Goal: Feedback & Contribution: Contribute content

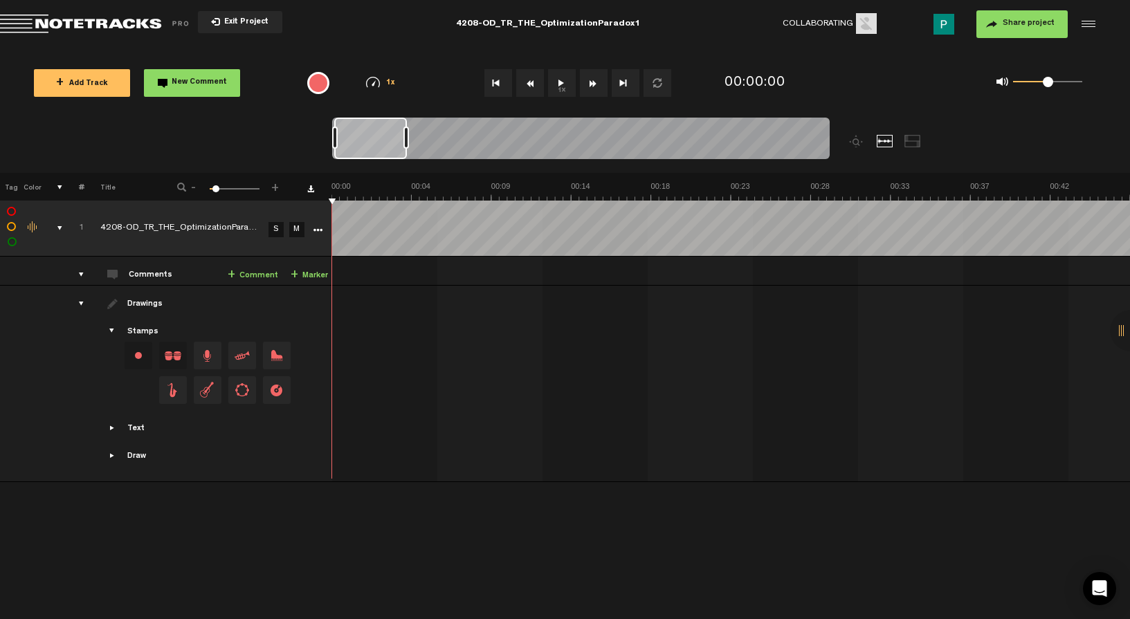
click at [566, 86] on button "1x" at bounding box center [562, 83] width 28 height 28
click at [560, 86] on button "1x" at bounding box center [562, 83] width 28 height 28
drag, startPoint x: 383, startPoint y: 130, endPoint x: 339, endPoint y: 129, distance: 44.3
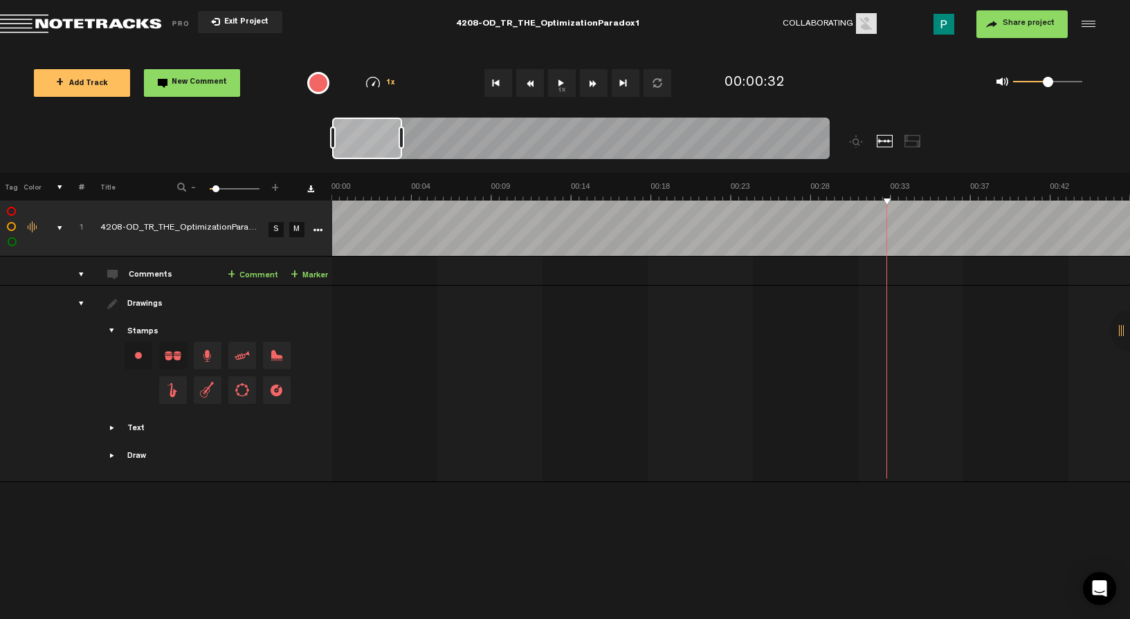
click at [339, 129] on div at bounding box center [367, 139] width 70 height 42
click at [566, 81] on button "1x" at bounding box center [562, 83] width 28 height 28
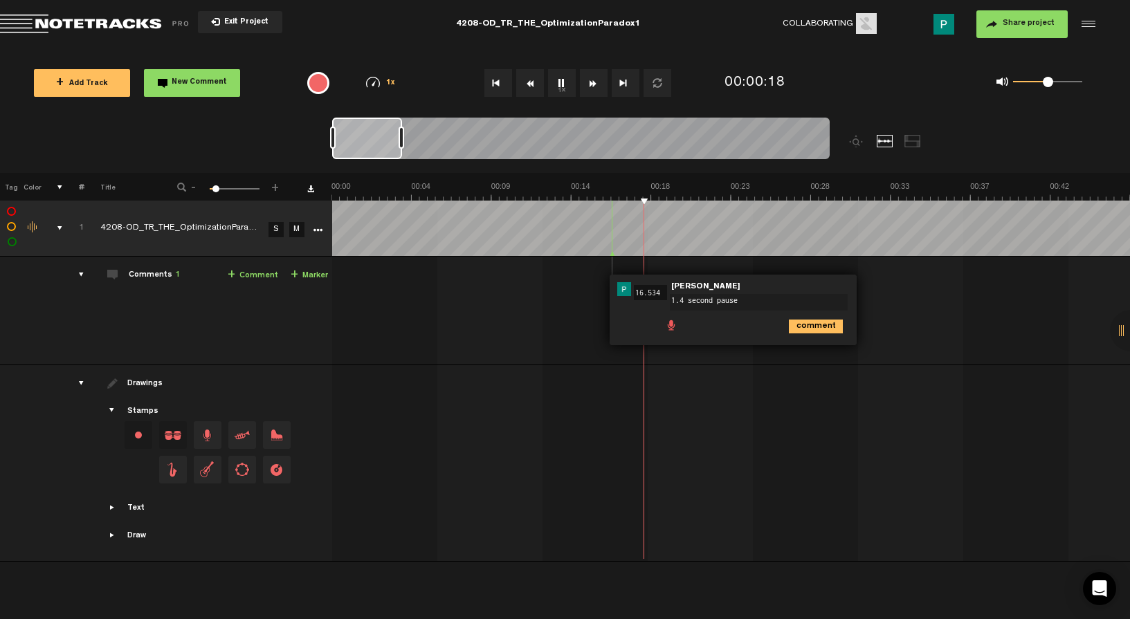
click at [683, 302] on textarea "1.4 second pause" at bounding box center [759, 302] width 178 height 17
type textarea "1.5 second pause"
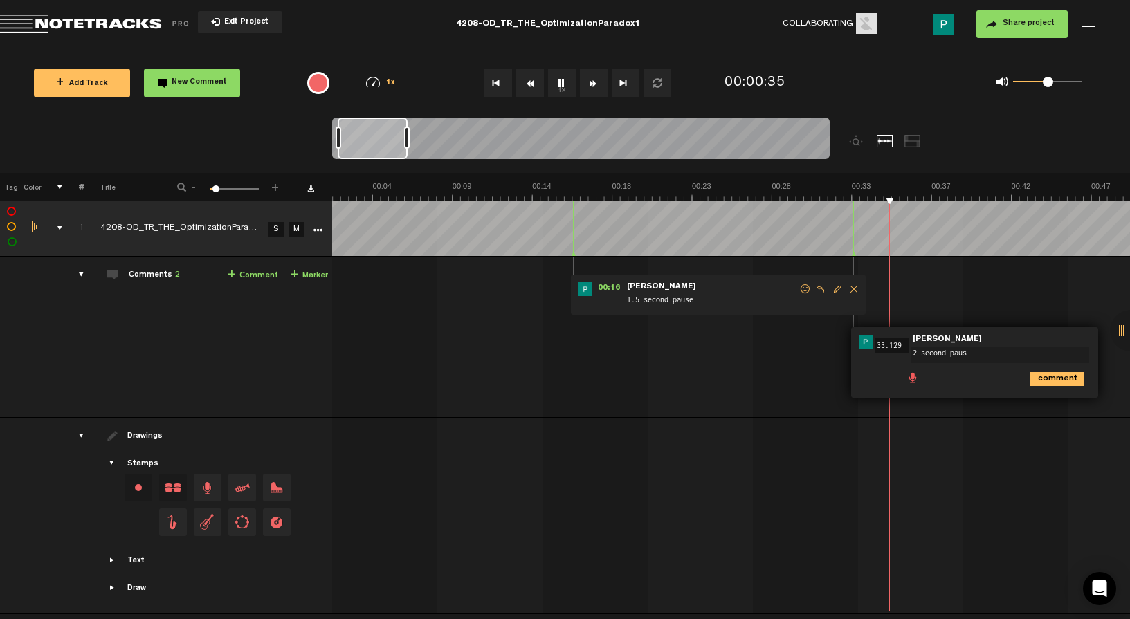
type textarea "2 second pause"
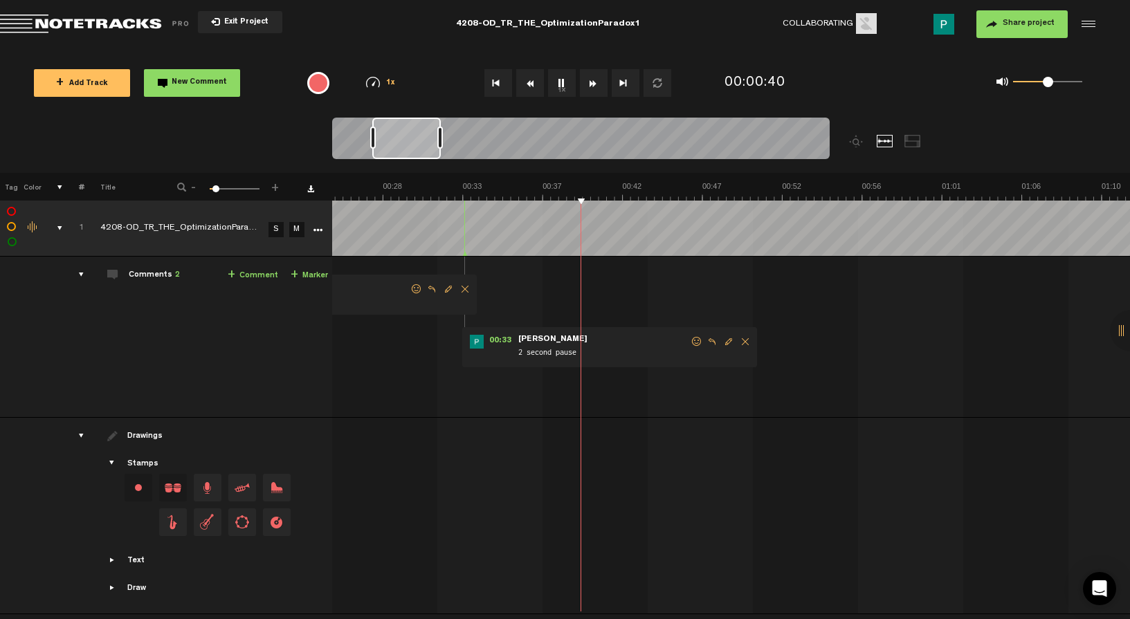
scroll to position [0, 490]
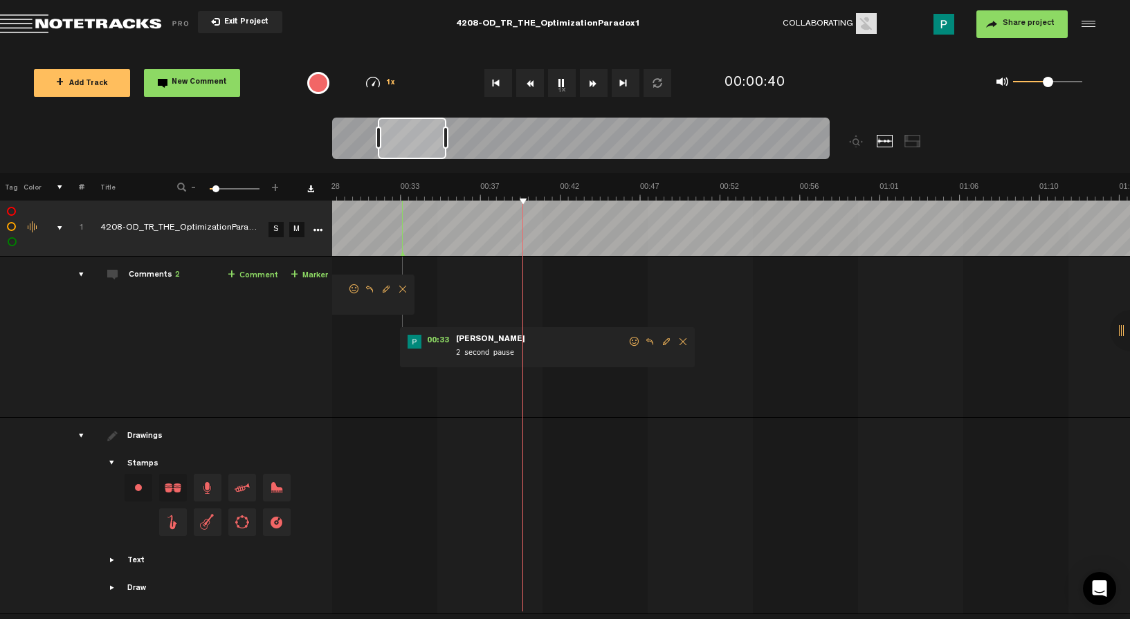
drag, startPoint x: 396, startPoint y: 154, endPoint x: 436, endPoint y: 149, distance: 41.1
click at [436, 149] on div at bounding box center [412, 139] width 68 height 42
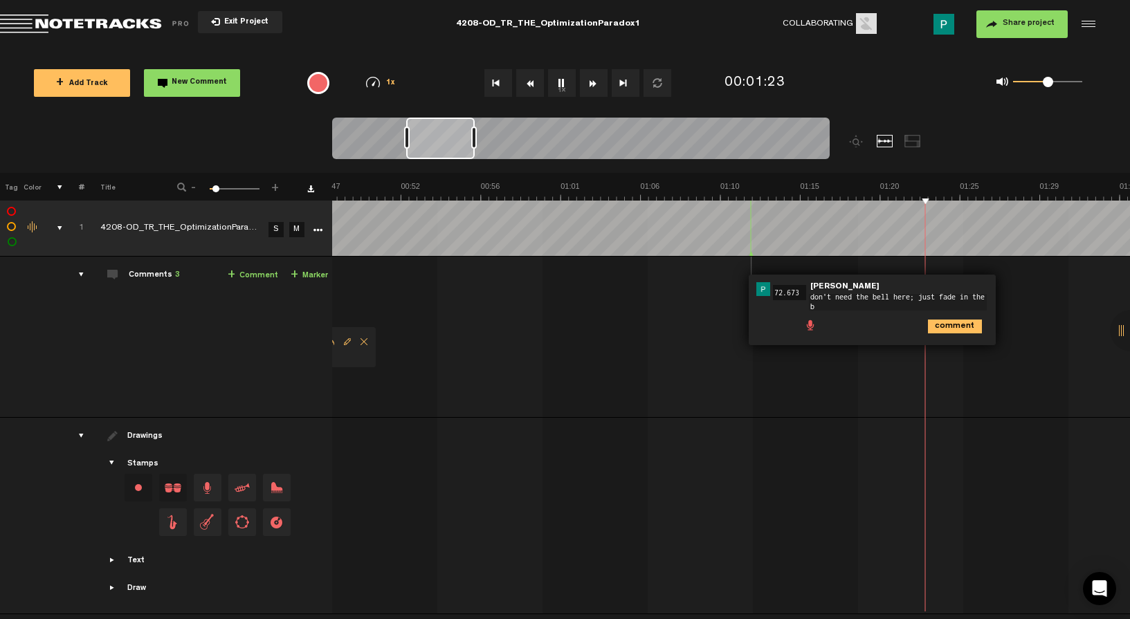
scroll to position [0, 0]
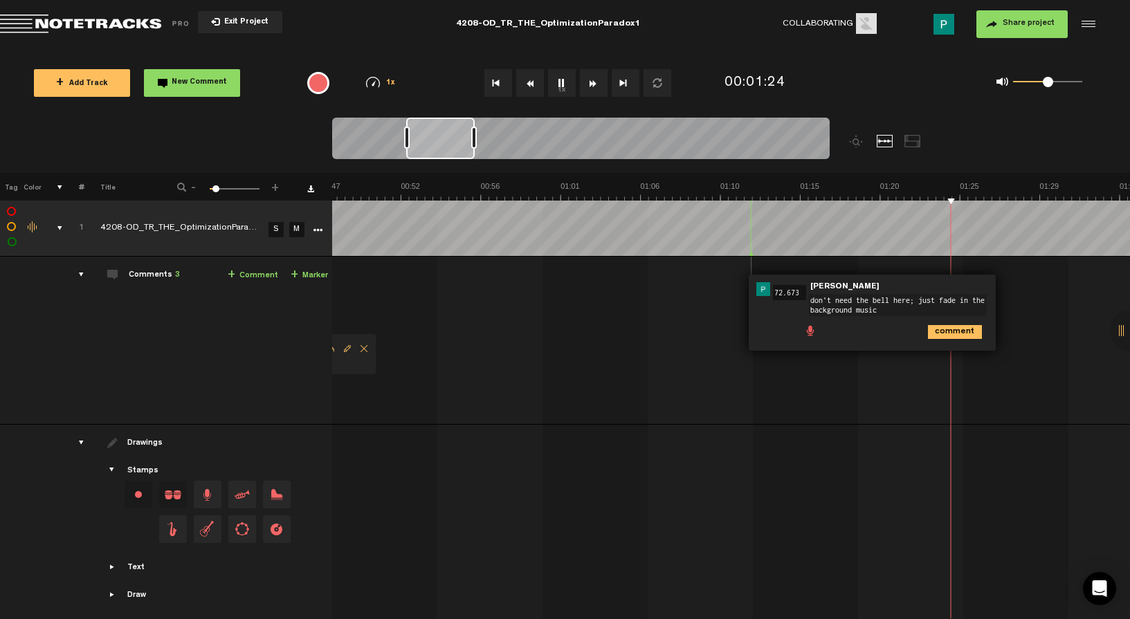
type textarea "don't need the bell here; just fade in the background music"
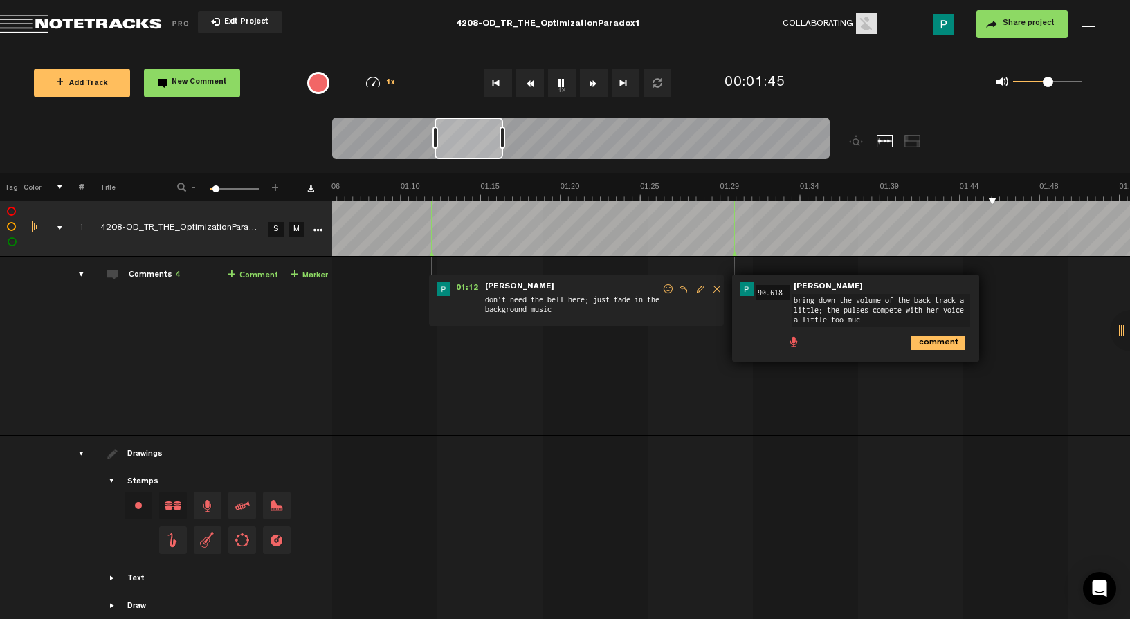
type textarea "bring down the volume of the back track a little; the pulses compete with her v…"
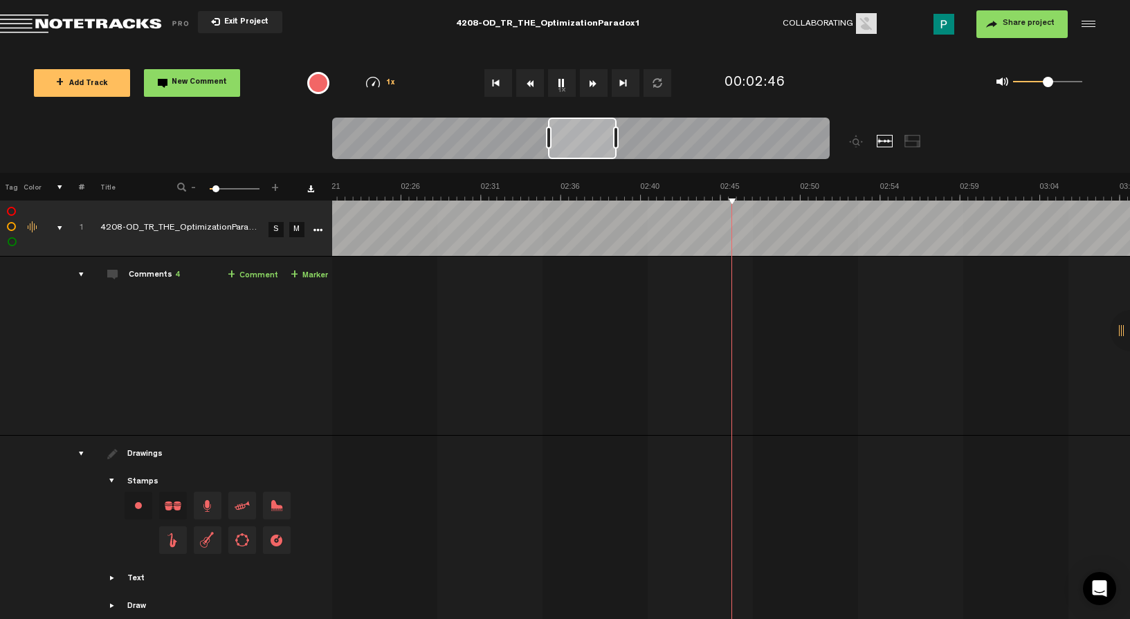
scroll to position [0, 2405]
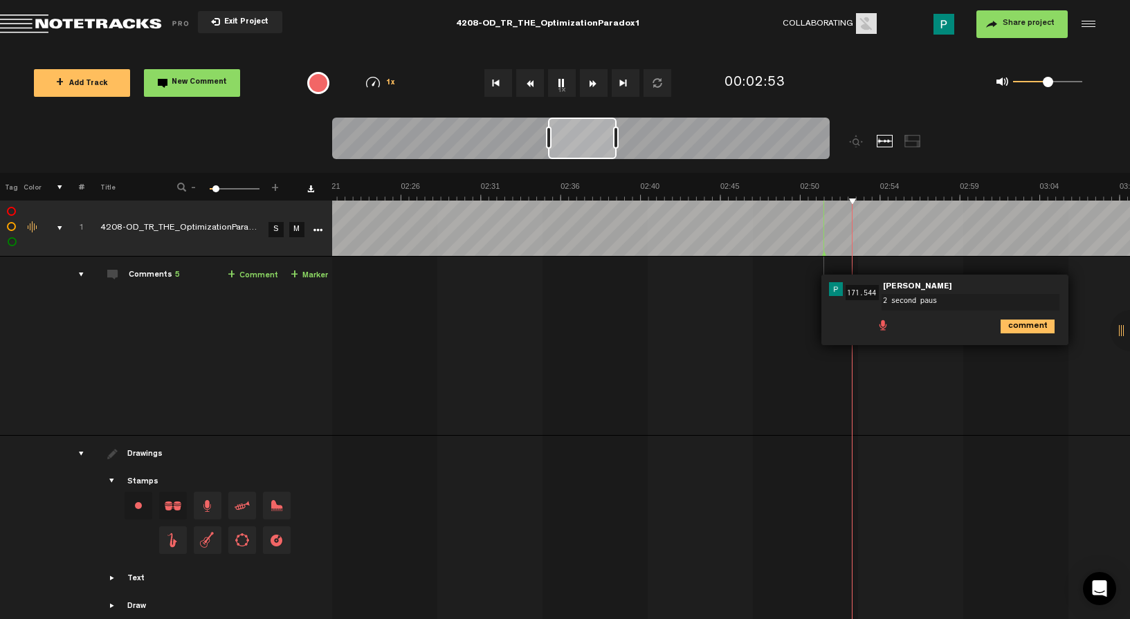
type textarea "2 second pause"
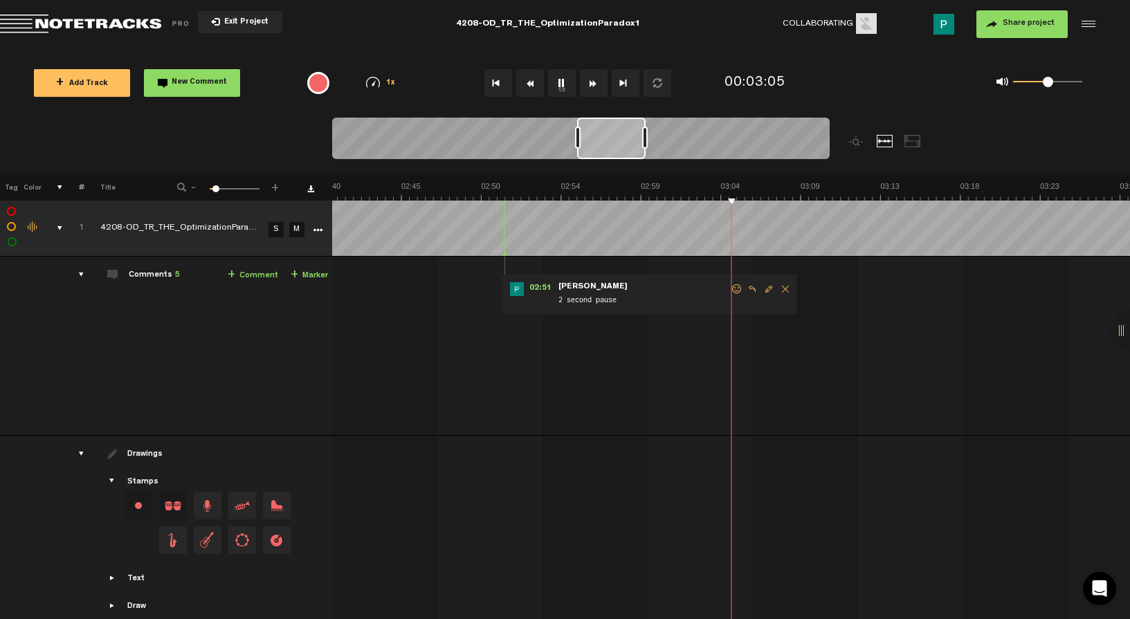
scroll to position [0, 2724]
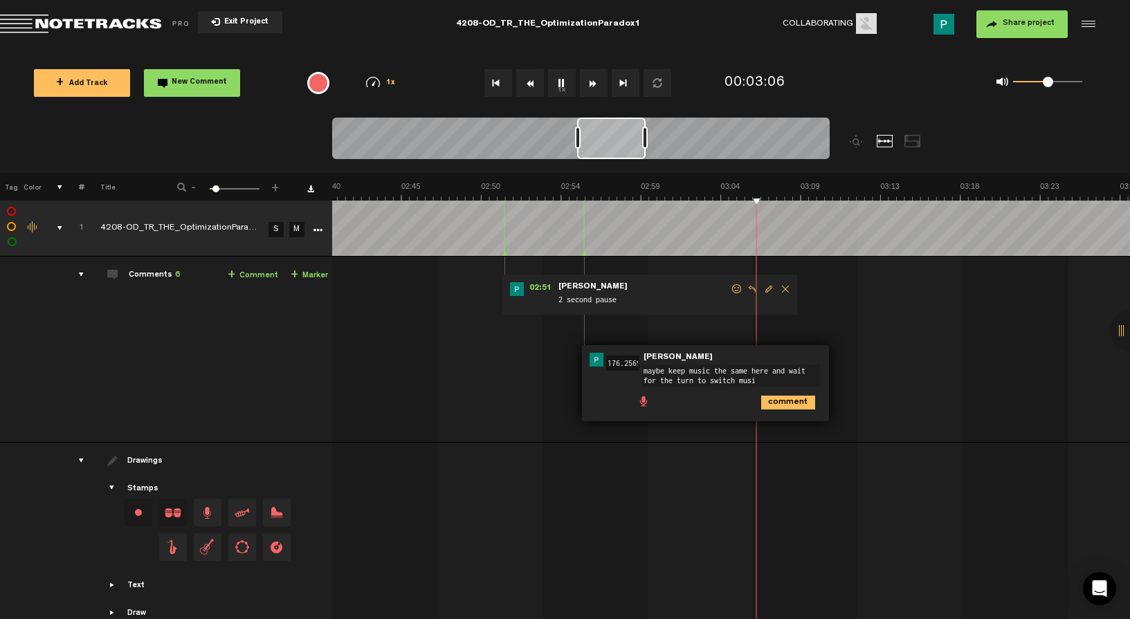
type textarea "maybe keep music the same here and wait for the turn to switch music"
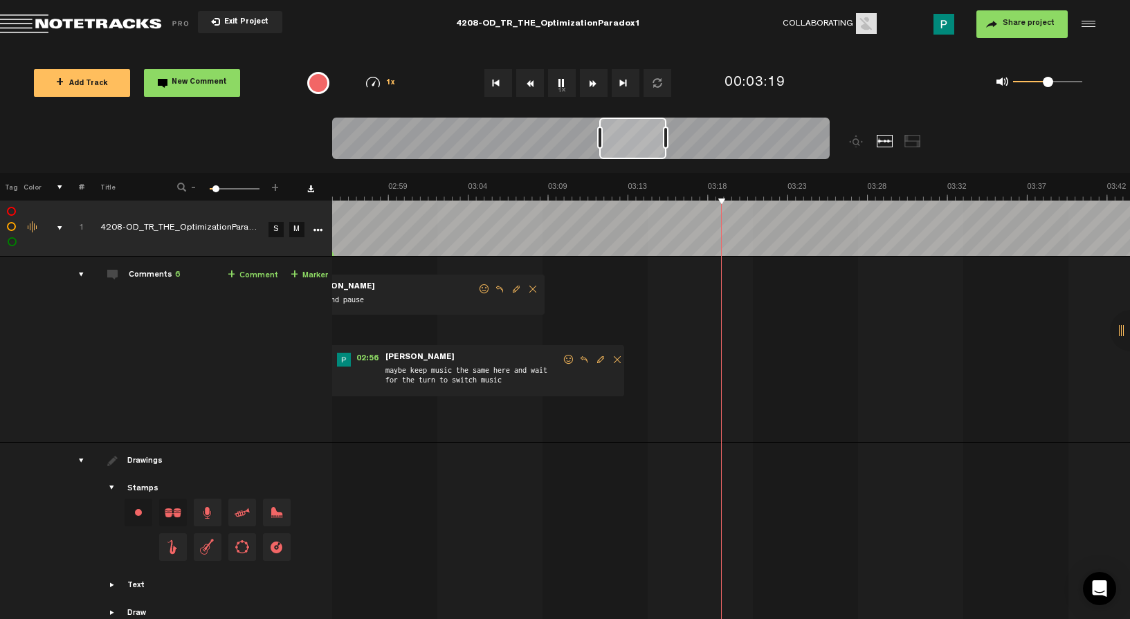
drag, startPoint x: 611, startPoint y: 140, endPoint x: 633, endPoint y: 142, distance: 22.2
click at [633, 142] on div at bounding box center [632, 139] width 67 height 42
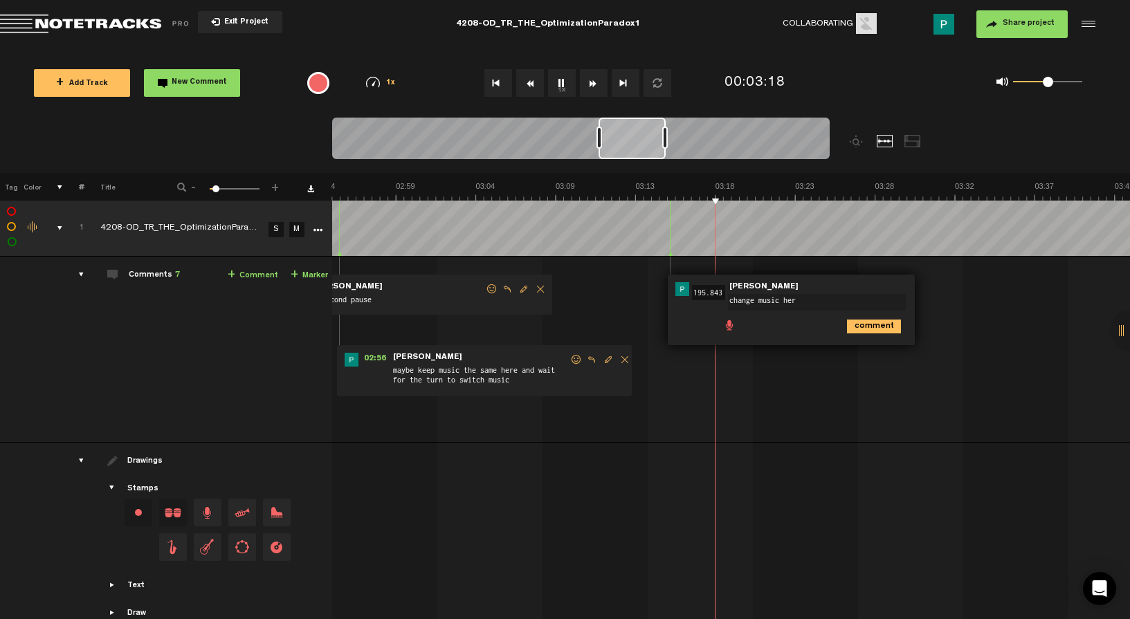
type textarea "change music here"
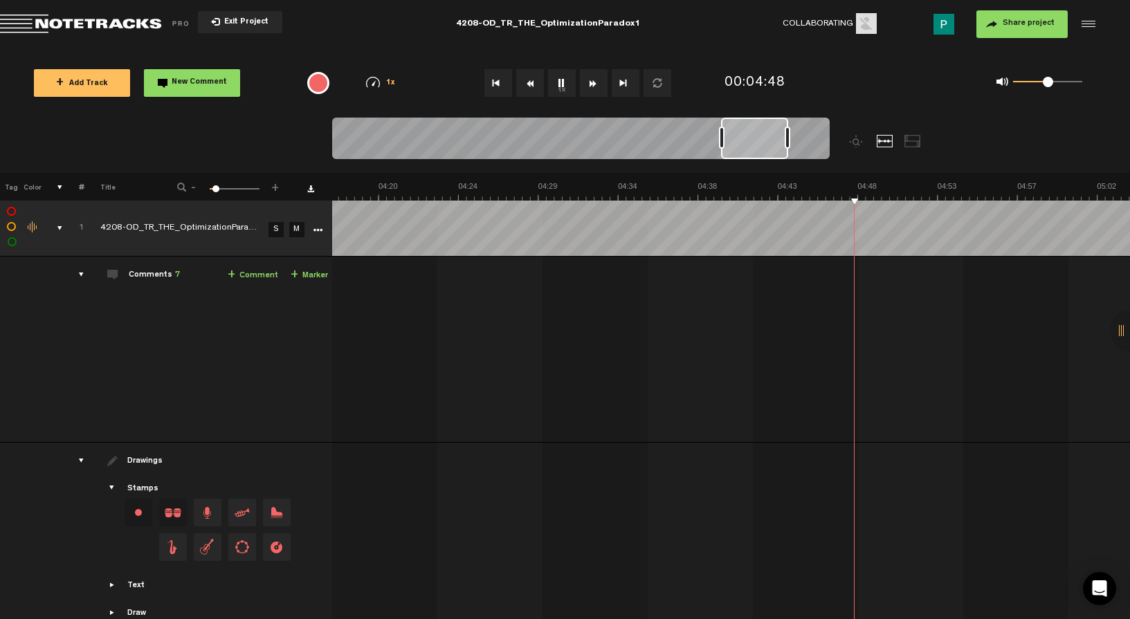
scroll to position [0, 4343]
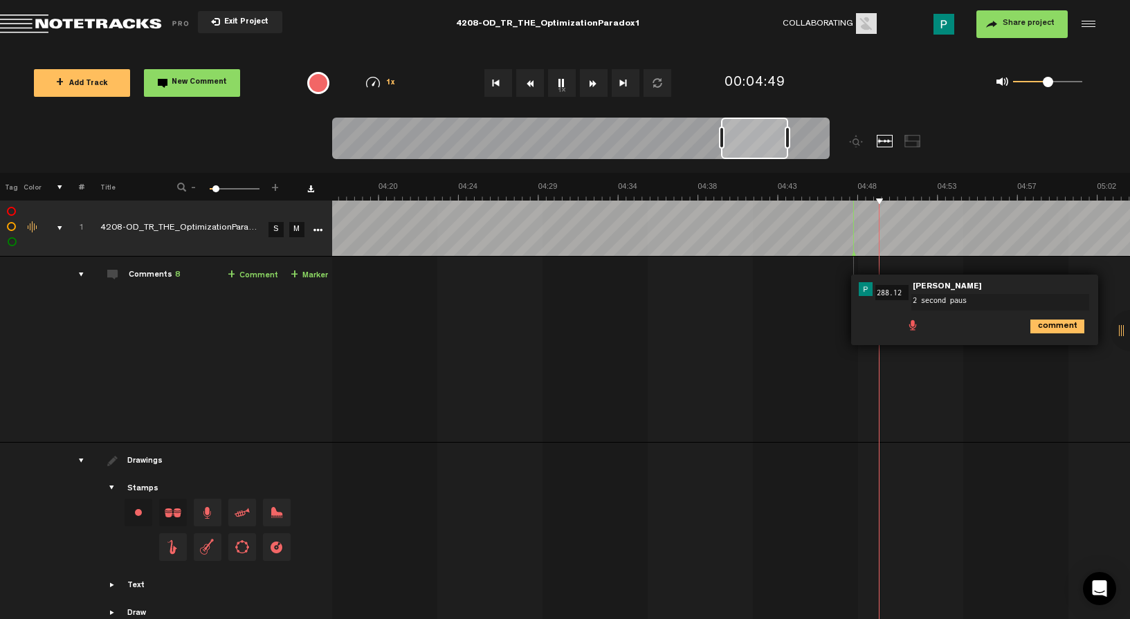
type textarea "2 second pause"
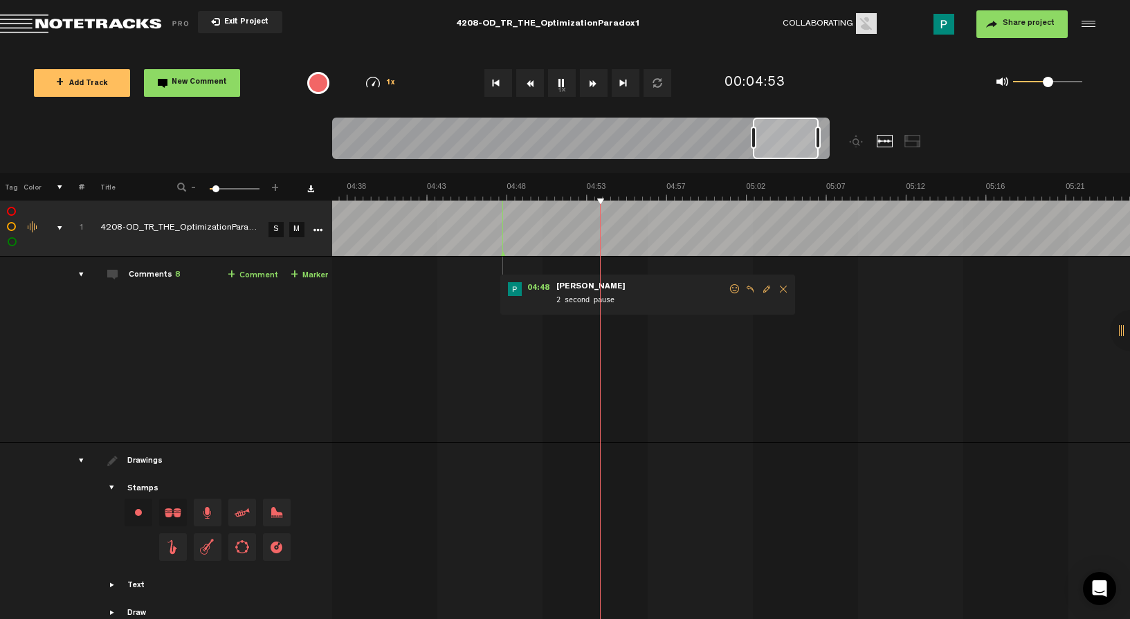
drag, startPoint x: 757, startPoint y: 140, endPoint x: 791, endPoint y: 132, distance: 34.9
click at [791, 132] on div at bounding box center [786, 139] width 66 height 42
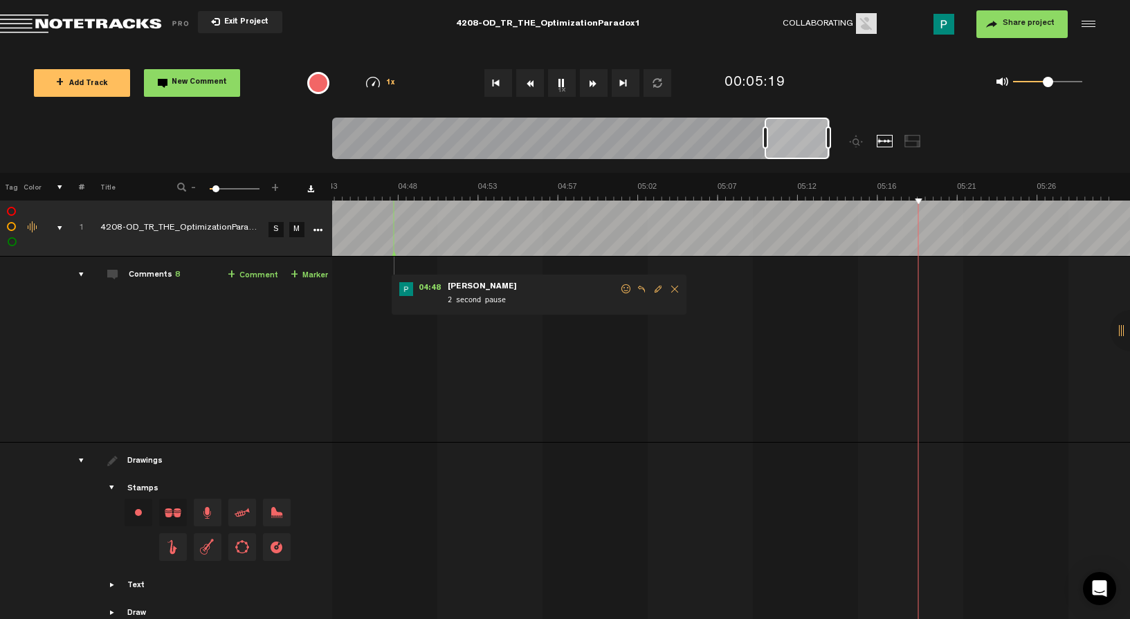
scroll to position [0, 4849]
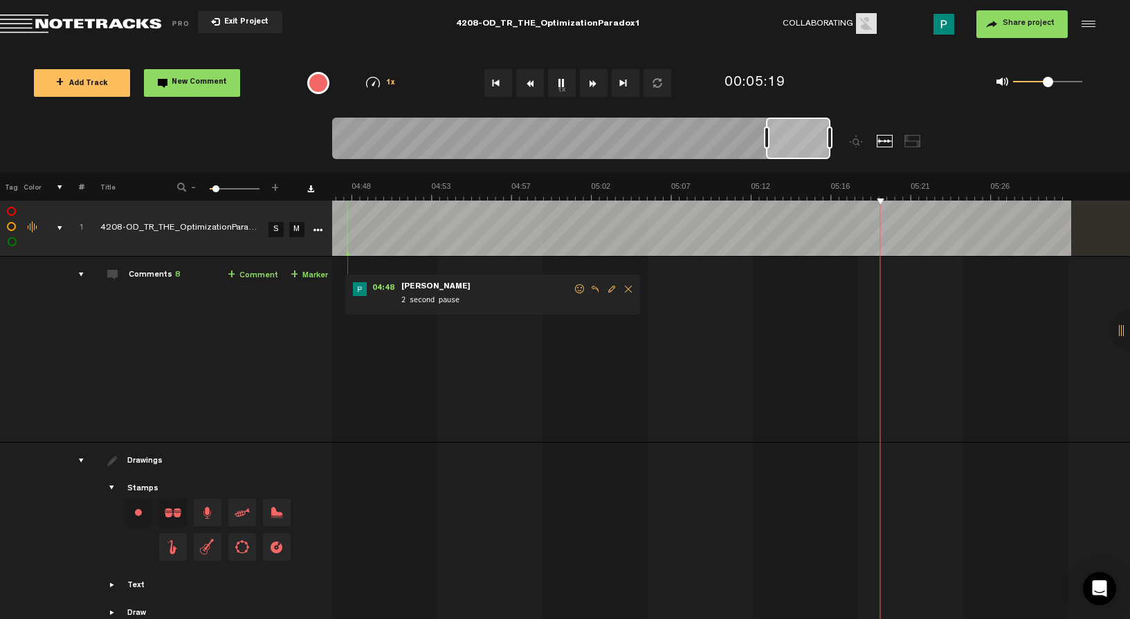
drag, startPoint x: 787, startPoint y: 136, endPoint x: 806, endPoint y: 136, distance: 18.7
click at [806, 136] on div at bounding box center [798, 139] width 64 height 42
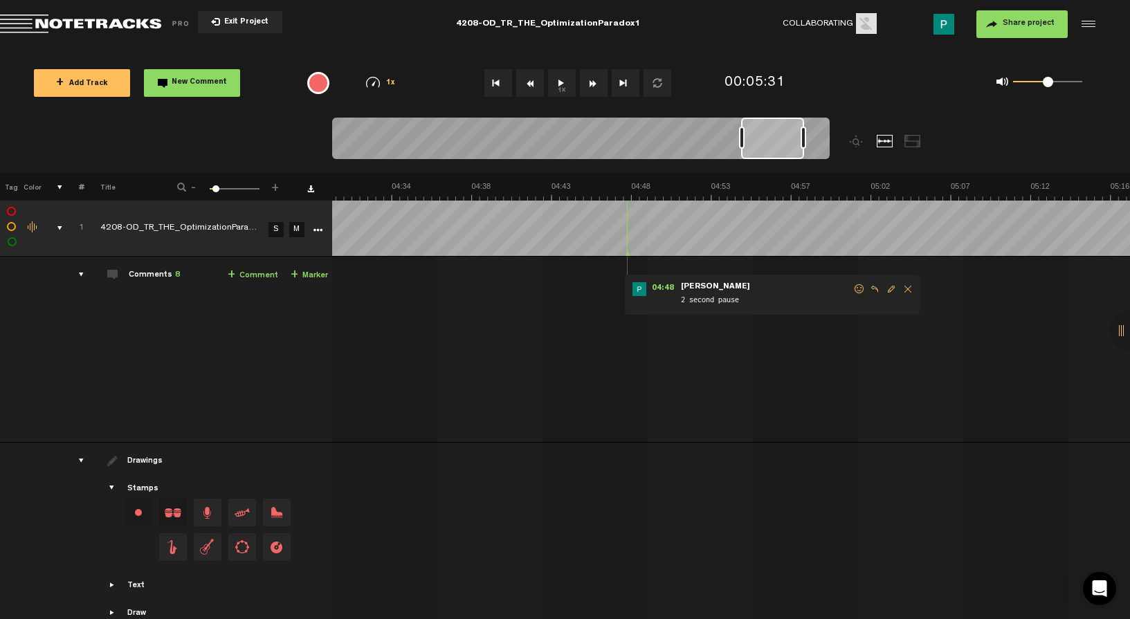
scroll to position [0, 4554]
drag, startPoint x: 800, startPoint y: 147, endPoint x: 774, endPoint y: 146, distance: 25.6
click at [773, 146] on div at bounding box center [770, 139] width 63 height 42
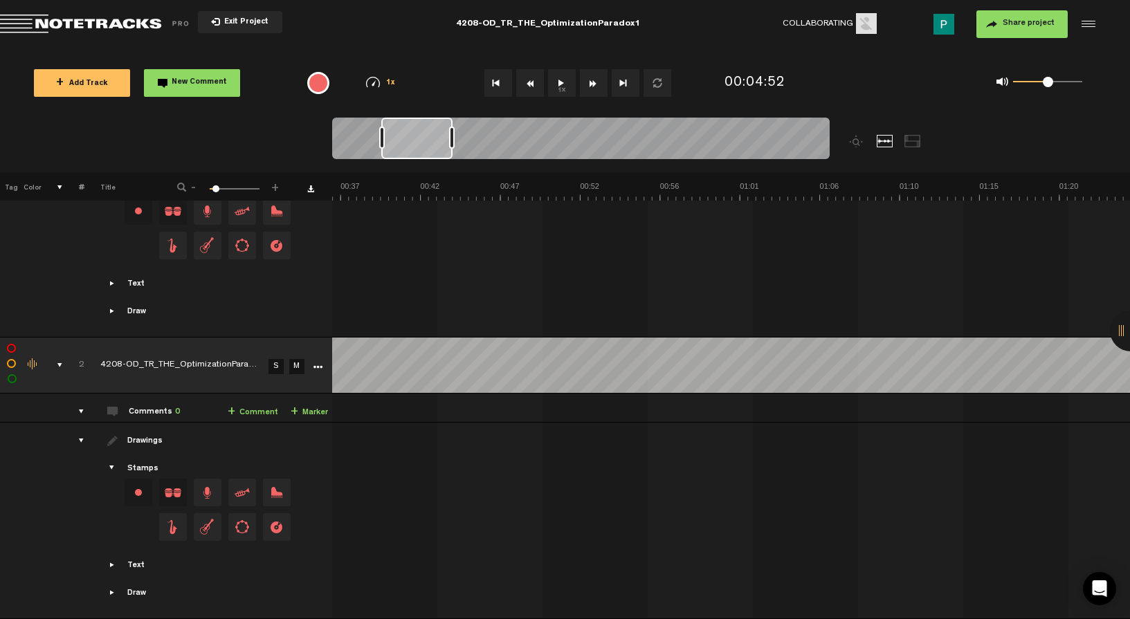
scroll to position [0, 0]
drag, startPoint x: 778, startPoint y: 143, endPoint x: 328, endPoint y: 189, distance: 451.9
click at [328, 48] on div "Loading... 100% + Add Track New Comment 1x 0.25x 0.5x 0.75x 1x 1.25x 1.5x 1.75x…" at bounding box center [565, 48] width 1130 height 0
click at [565, 87] on button "1x" at bounding box center [562, 83] width 28 height 28
click at [278, 359] on link "S" at bounding box center [275, 366] width 15 height 15
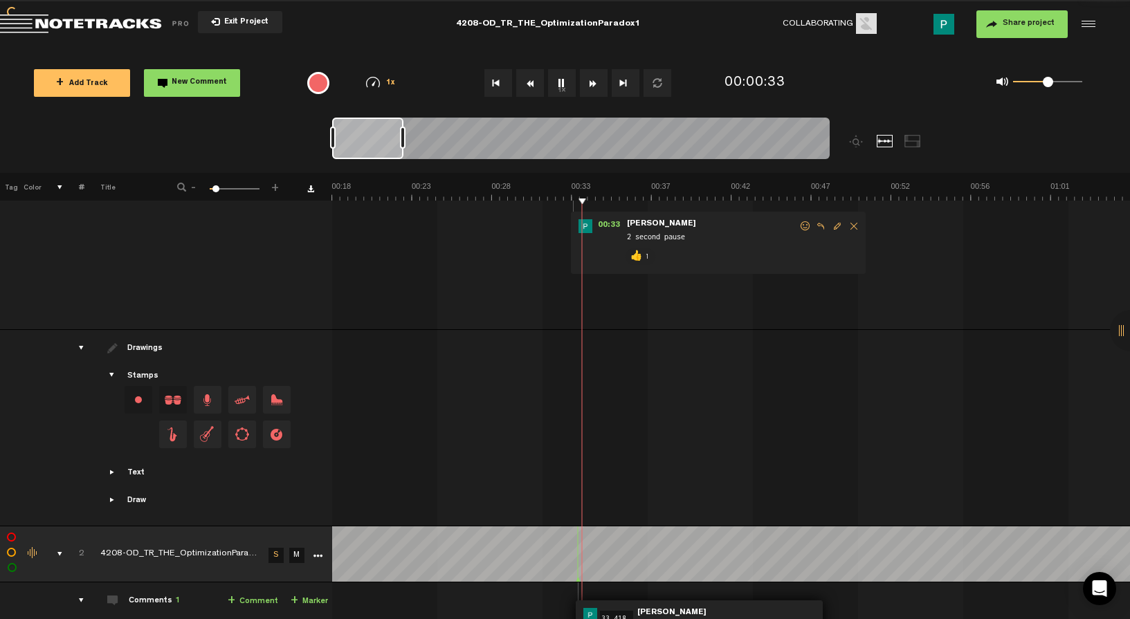
scroll to position [380, 0]
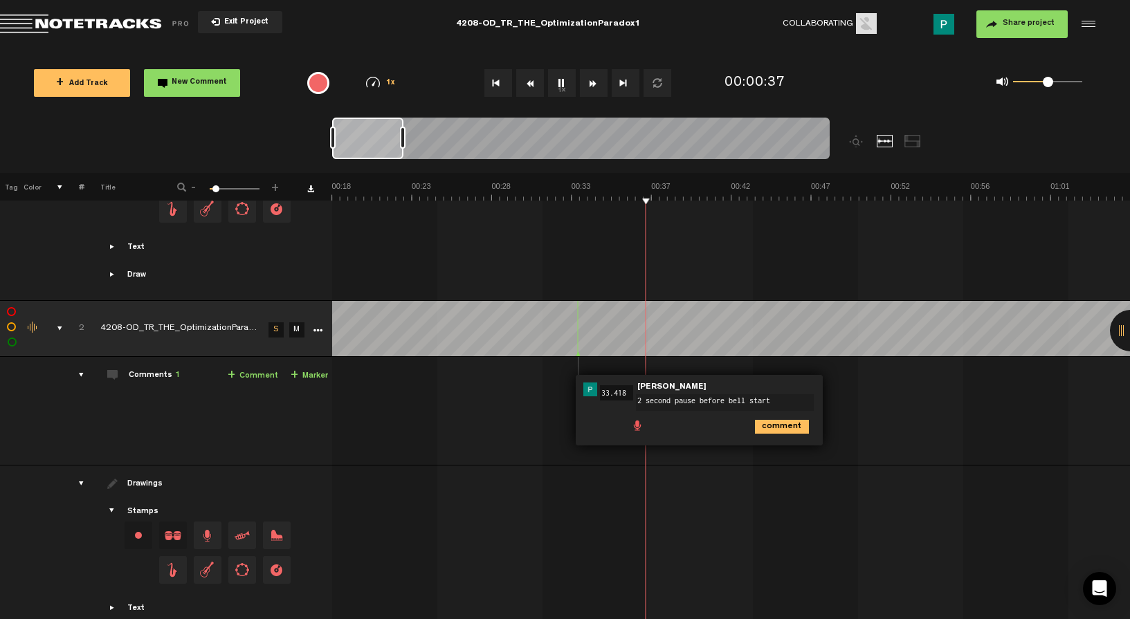
type textarea "2 second pause before bell starts"
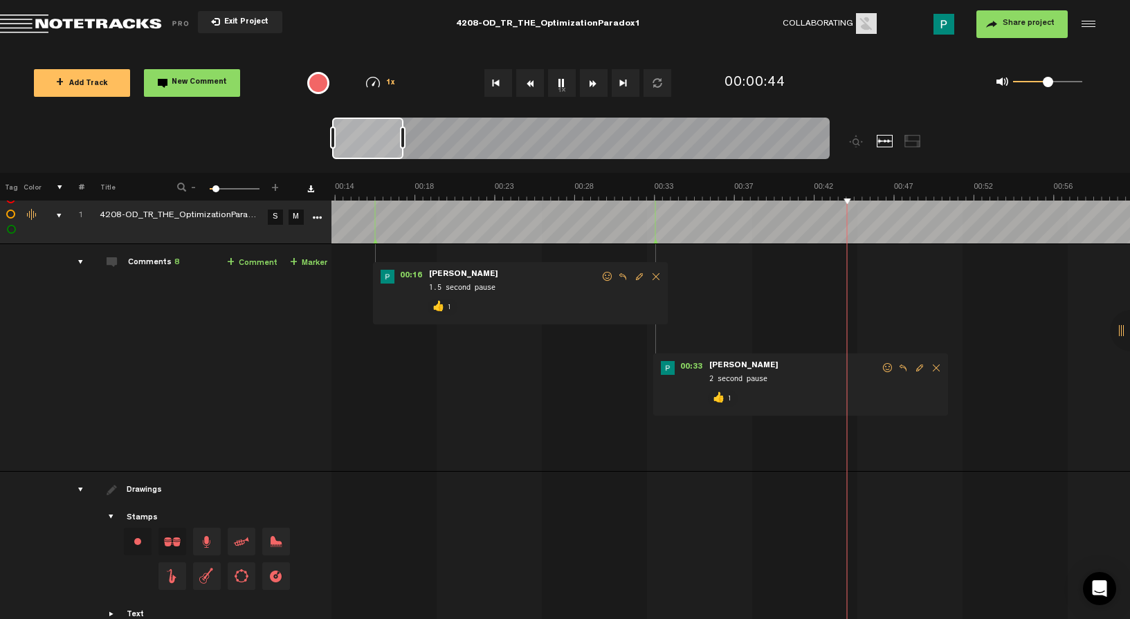
scroll to position [0, 1]
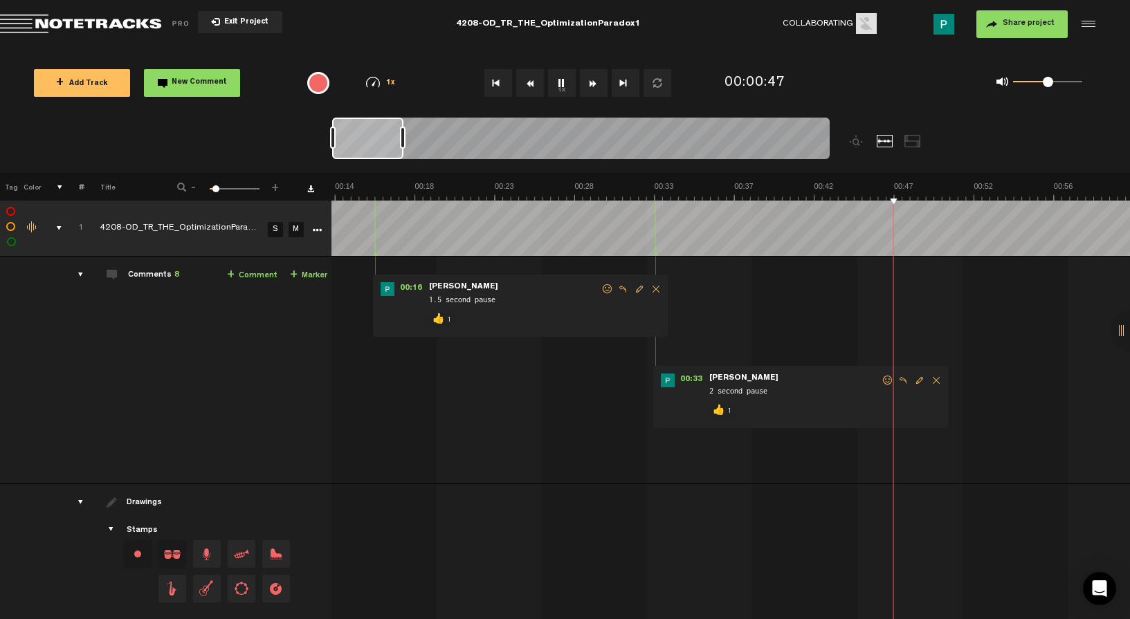
click at [561, 81] on button "1x" at bounding box center [562, 83] width 28 height 28
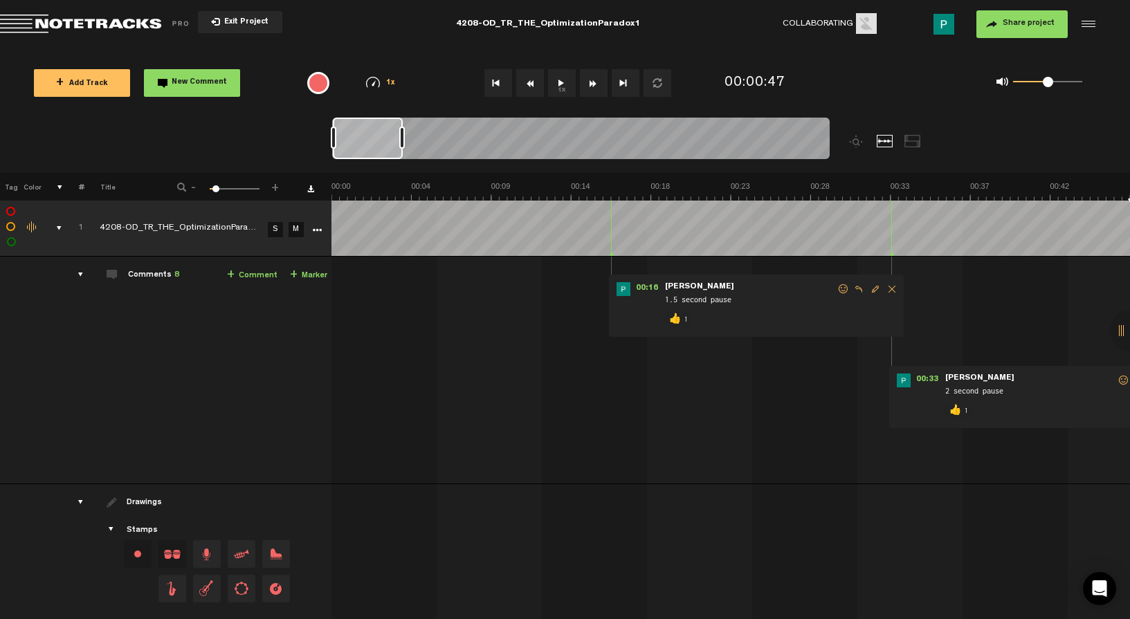
scroll to position [0, 0]
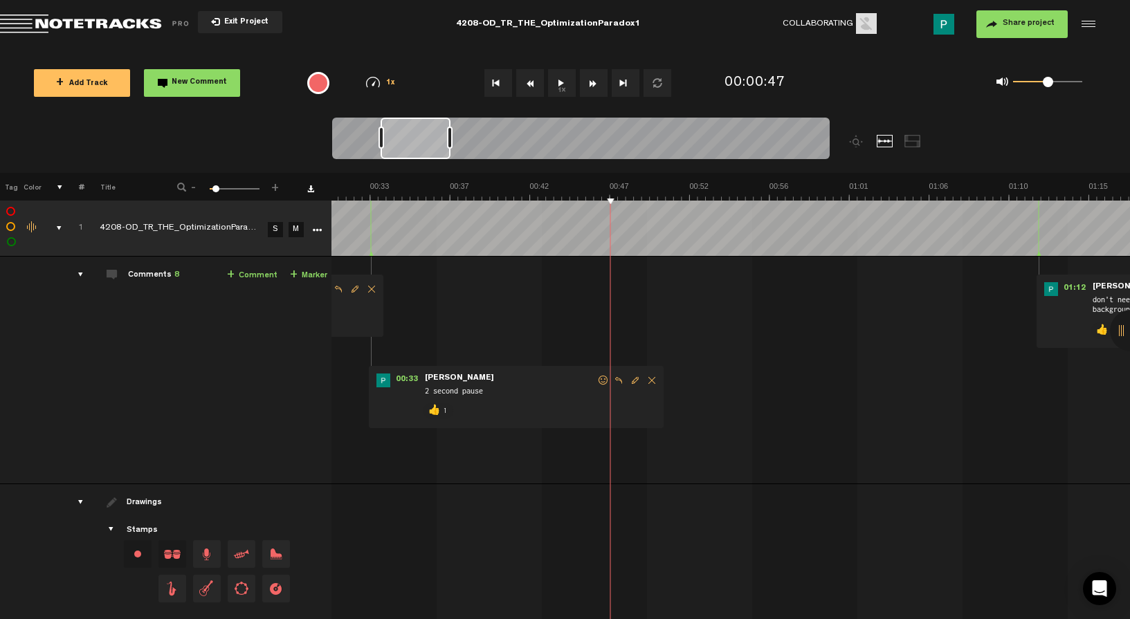
drag, startPoint x: 371, startPoint y: 135, endPoint x: 419, endPoint y: 129, distance: 47.4
click at [419, 129] on div at bounding box center [415, 139] width 70 height 42
click at [561, 84] on button "1x" at bounding box center [562, 83] width 28 height 28
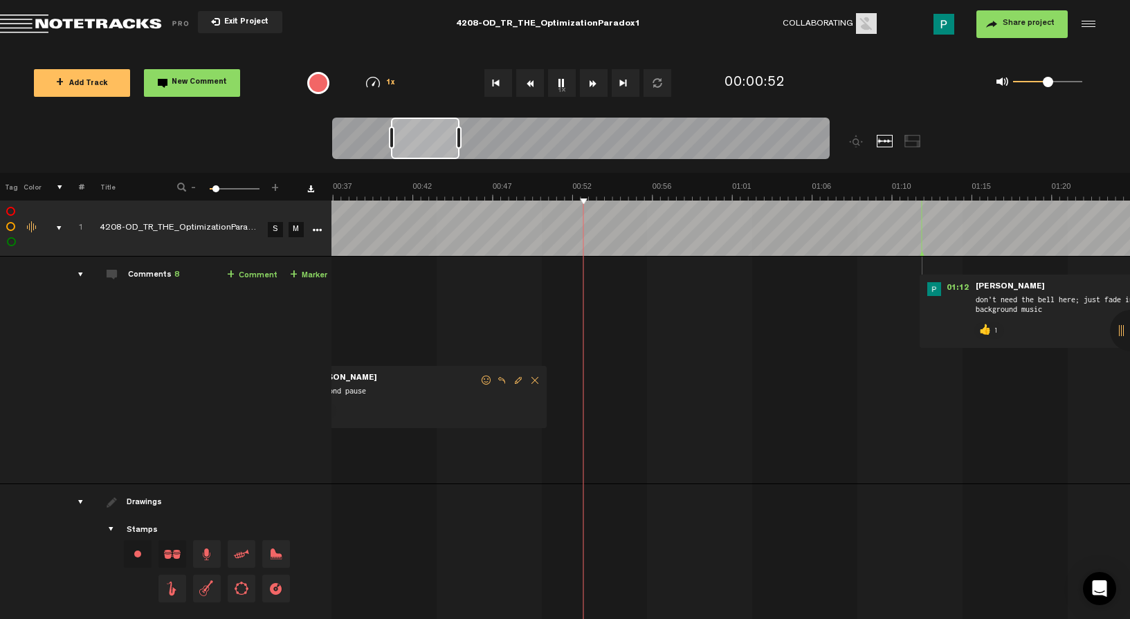
scroll to position [0, 668]
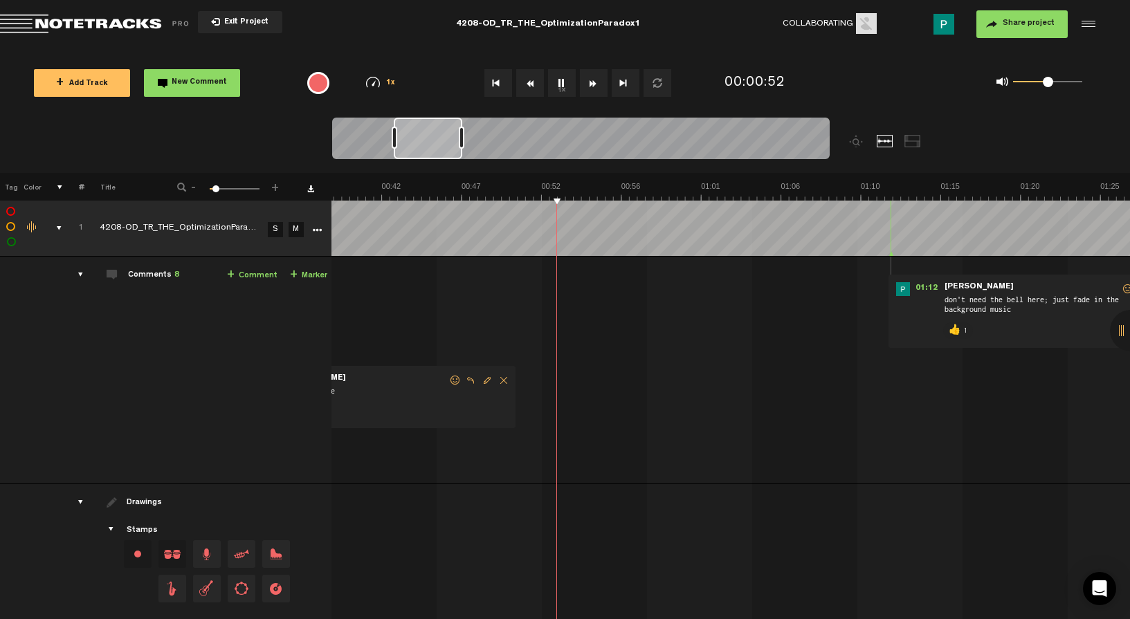
drag, startPoint x: 417, startPoint y: 137, endPoint x: 431, endPoint y: 137, distance: 13.8
click at [431, 137] on div at bounding box center [428, 139] width 68 height 42
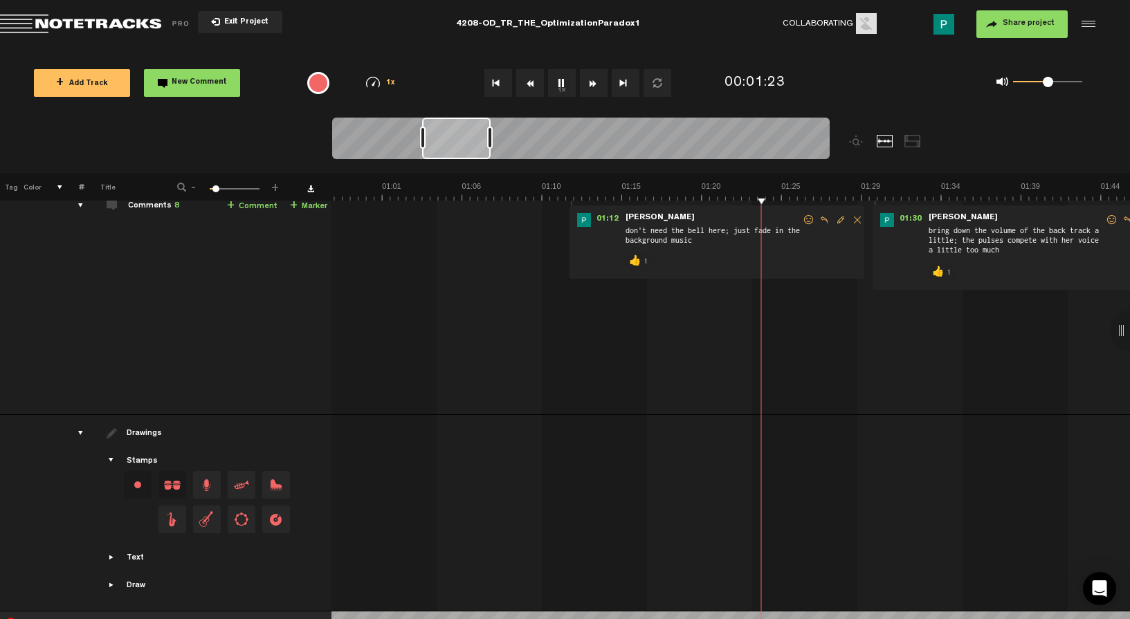
scroll to position [72, 1]
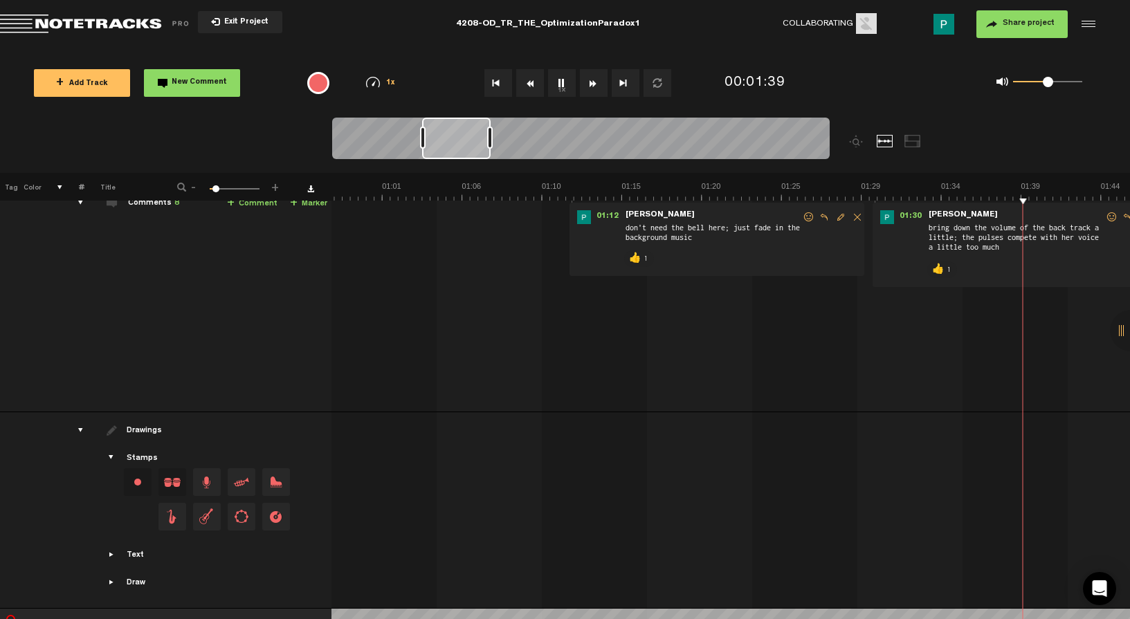
click at [562, 81] on button "1x" at bounding box center [562, 83] width 28 height 28
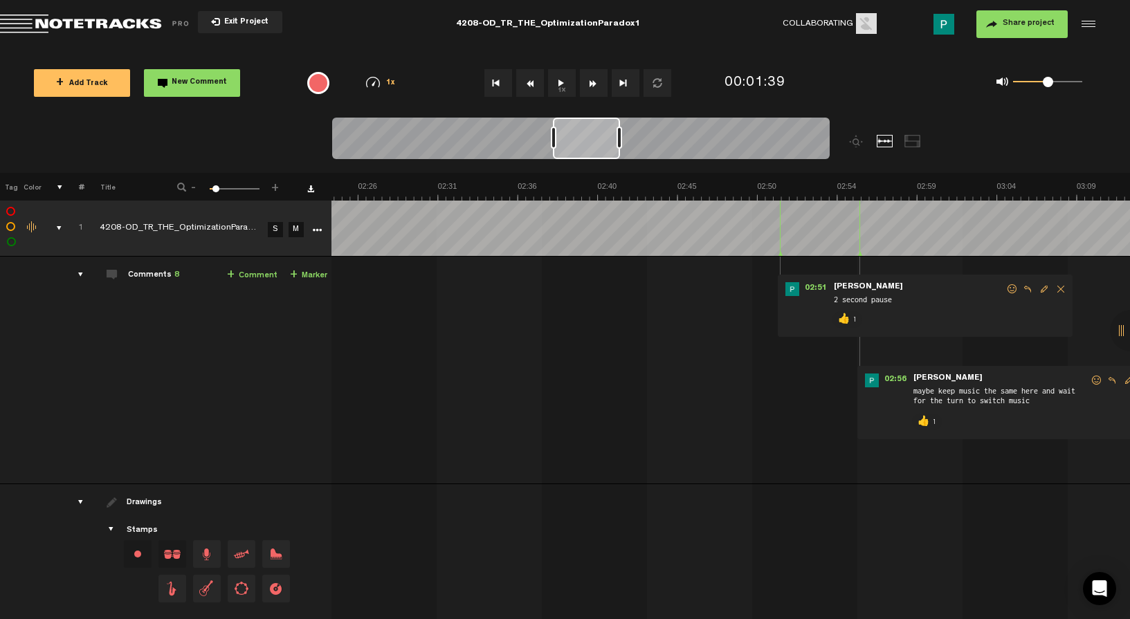
scroll to position [0, 2463]
drag, startPoint x: 476, startPoint y: 146, endPoint x: 607, endPoint y: 131, distance: 132.2
click at [607, 131] on div at bounding box center [586, 139] width 67 height 42
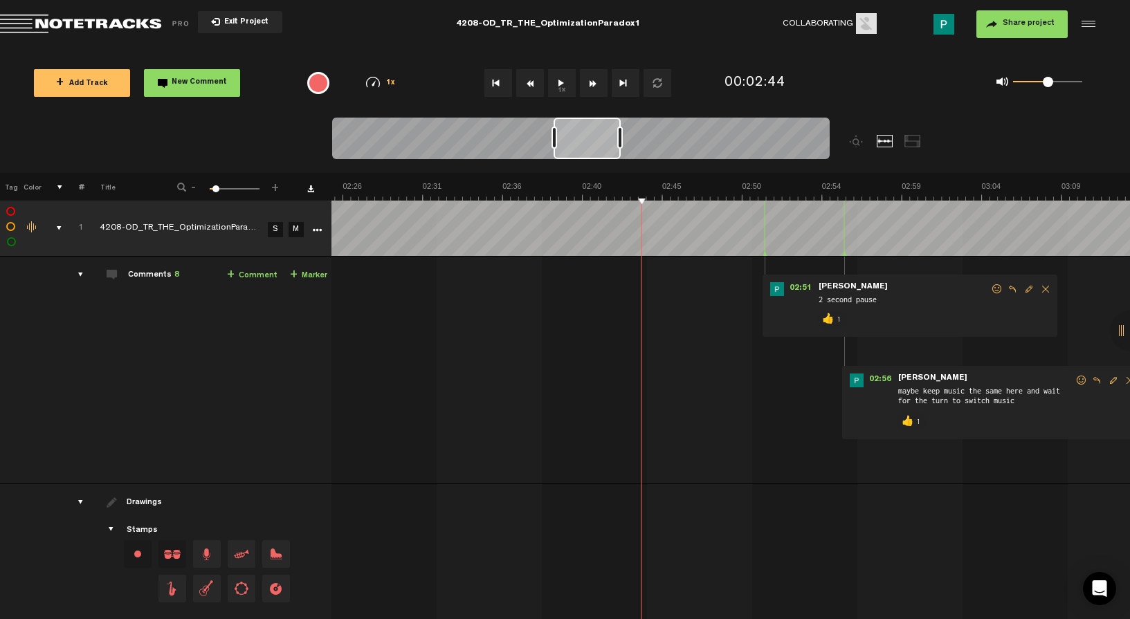
click at [567, 77] on button "1x" at bounding box center [562, 83] width 28 height 28
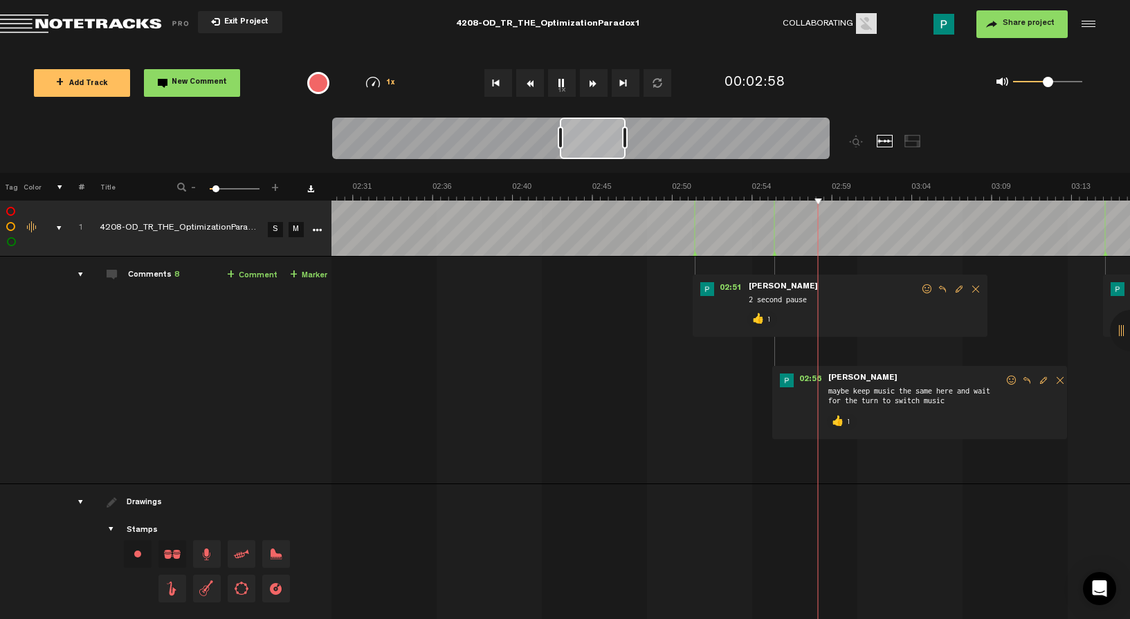
scroll to position [0, 2549]
drag, startPoint x: 600, startPoint y: 142, endPoint x: 607, endPoint y: 141, distance: 7.6
click at [607, 141] on div at bounding box center [593, 139] width 66 height 42
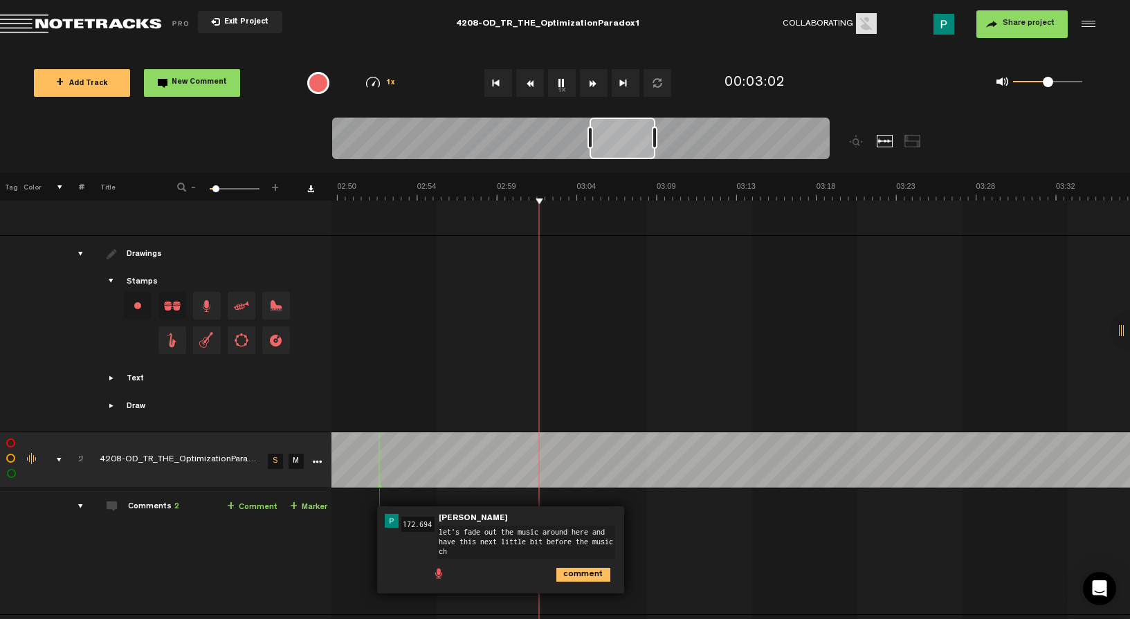
scroll to position [0, 0]
type textarea "let's fade out the music around here and have this next little bit before the m…"
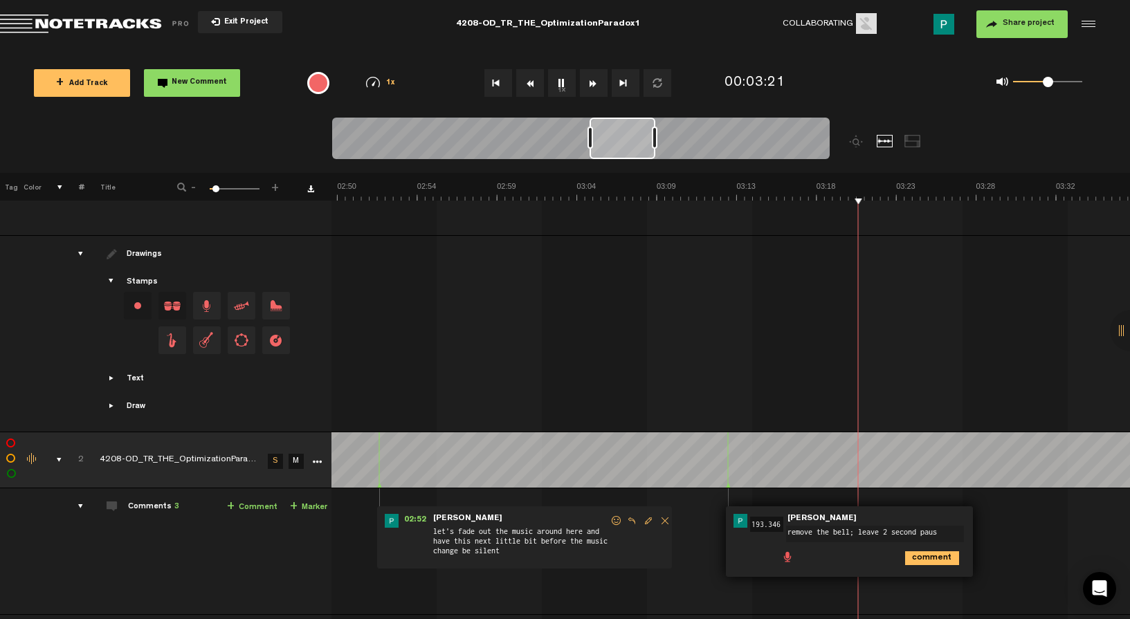
type textarea "remove the bell; leave 2 second pause"
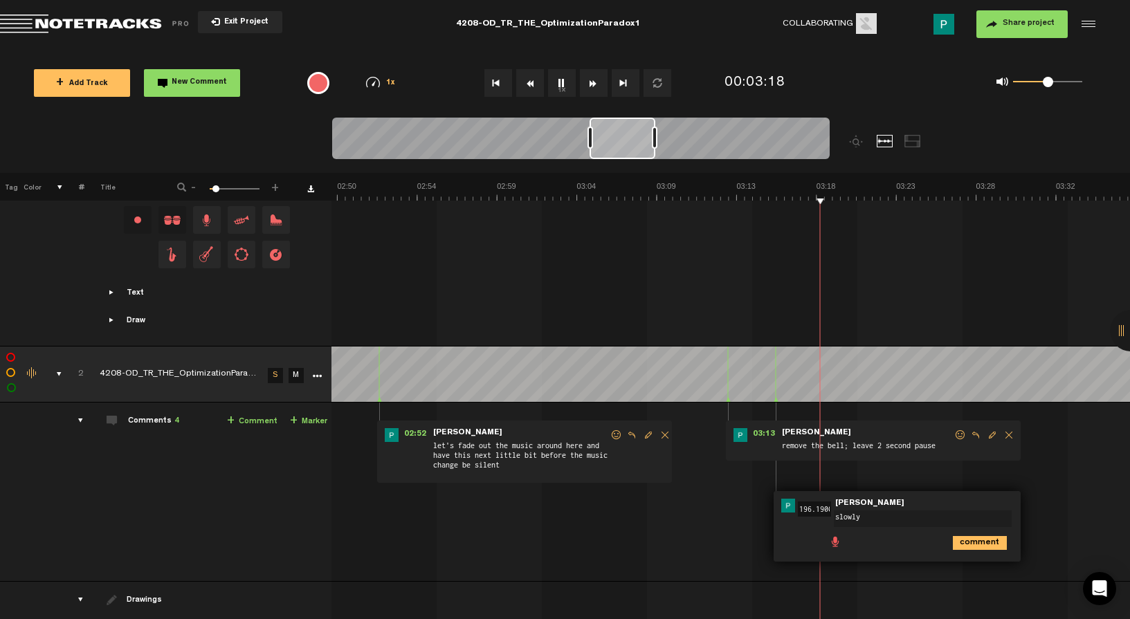
scroll to position [335, 1]
click at [937, 512] on textarea "slowly fade in music" at bounding box center [923, 518] width 178 height 17
click at [883, 526] on textarea "slowly fade in music over the next 7-10 seconds;" at bounding box center [923, 521] width 178 height 22
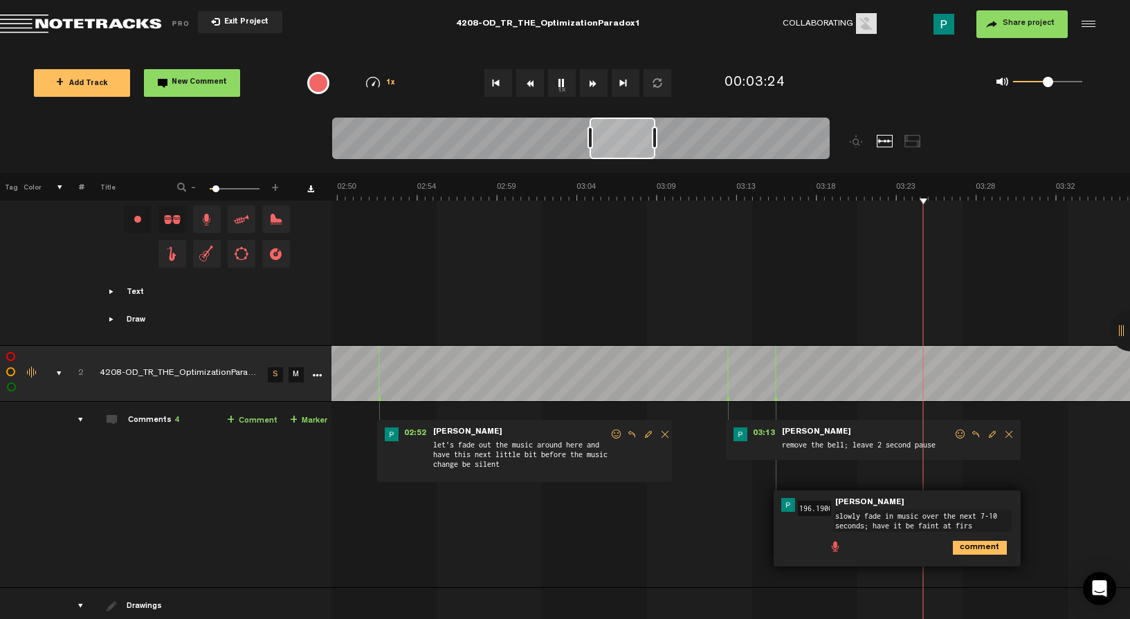
type textarea "slowly fade in music over the next 7-10 seconds; have it be faint at first"
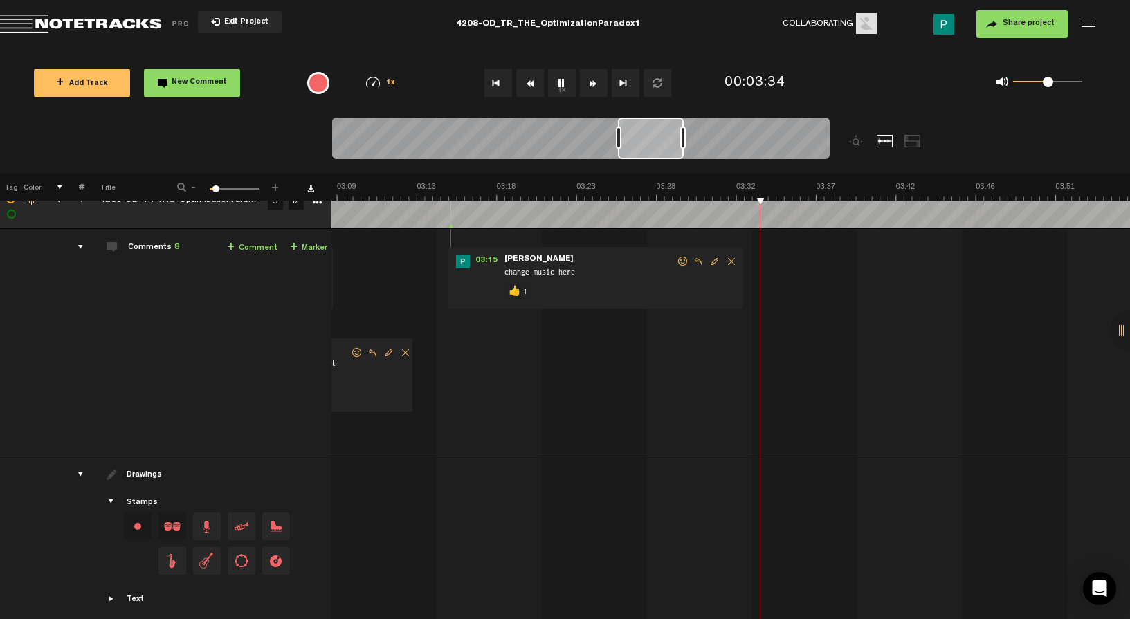
scroll to position [0, 1]
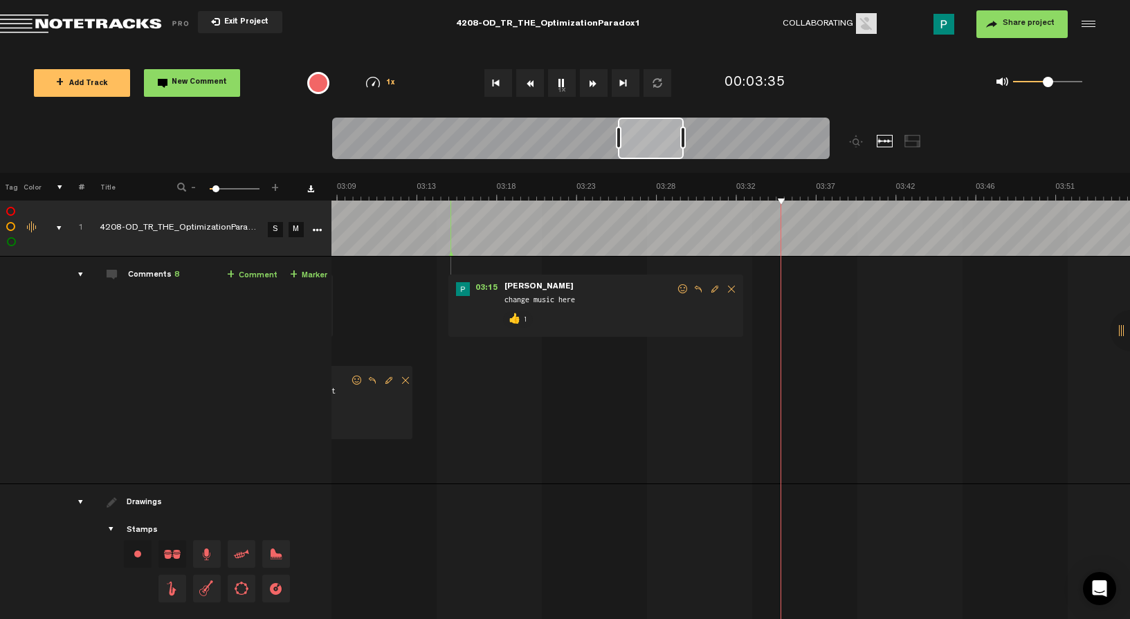
click at [559, 82] on button "1x" at bounding box center [562, 83] width 28 height 28
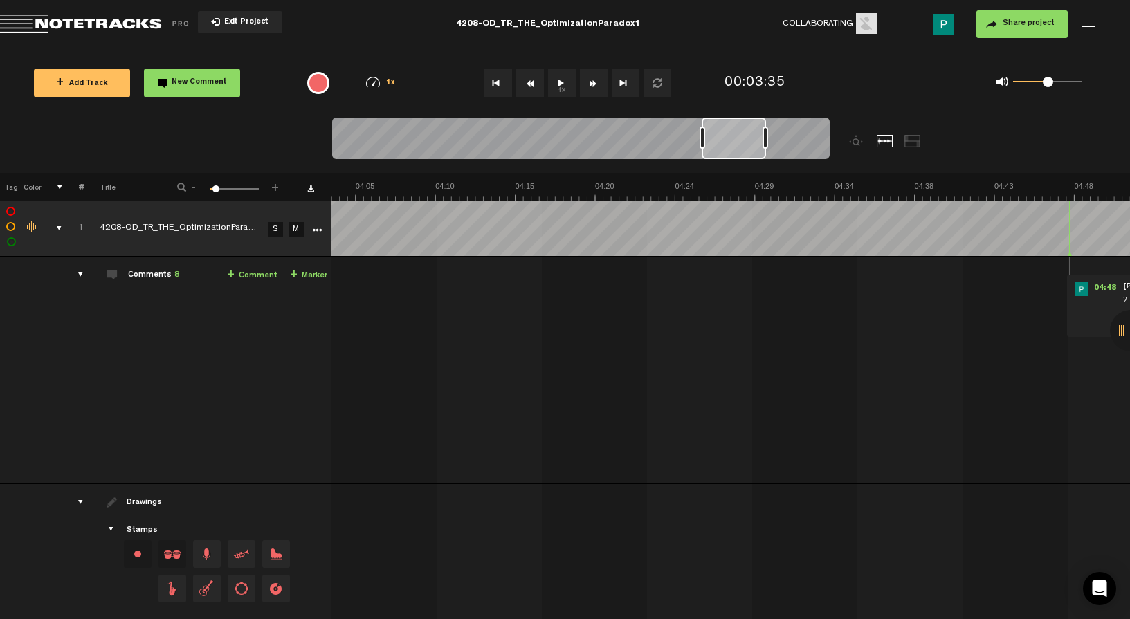
scroll to position [0, 4352]
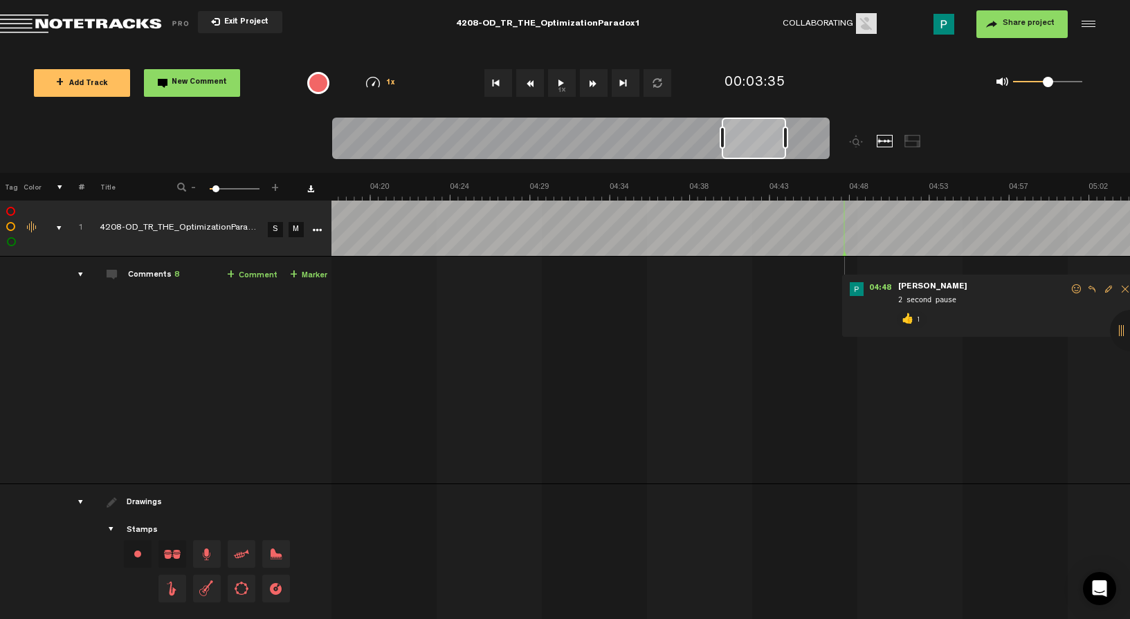
drag, startPoint x: 650, startPoint y: 144, endPoint x: 753, endPoint y: 142, distance: 103.8
click at [753, 142] on div at bounding box center [753, 139] width 64 height 42
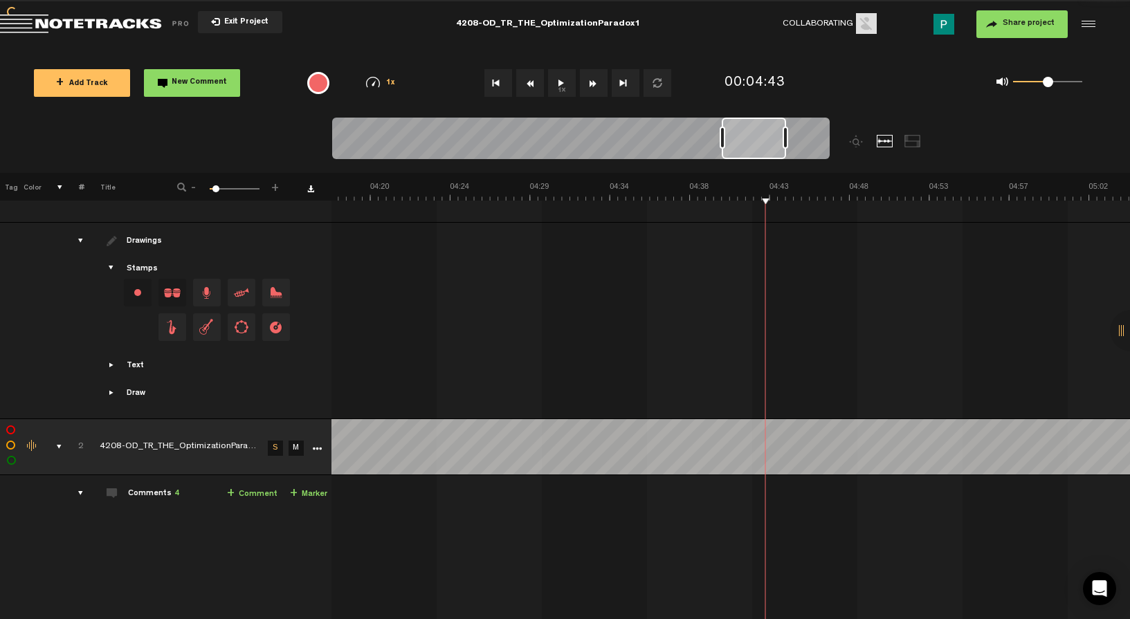
scroll to position [461, 1]
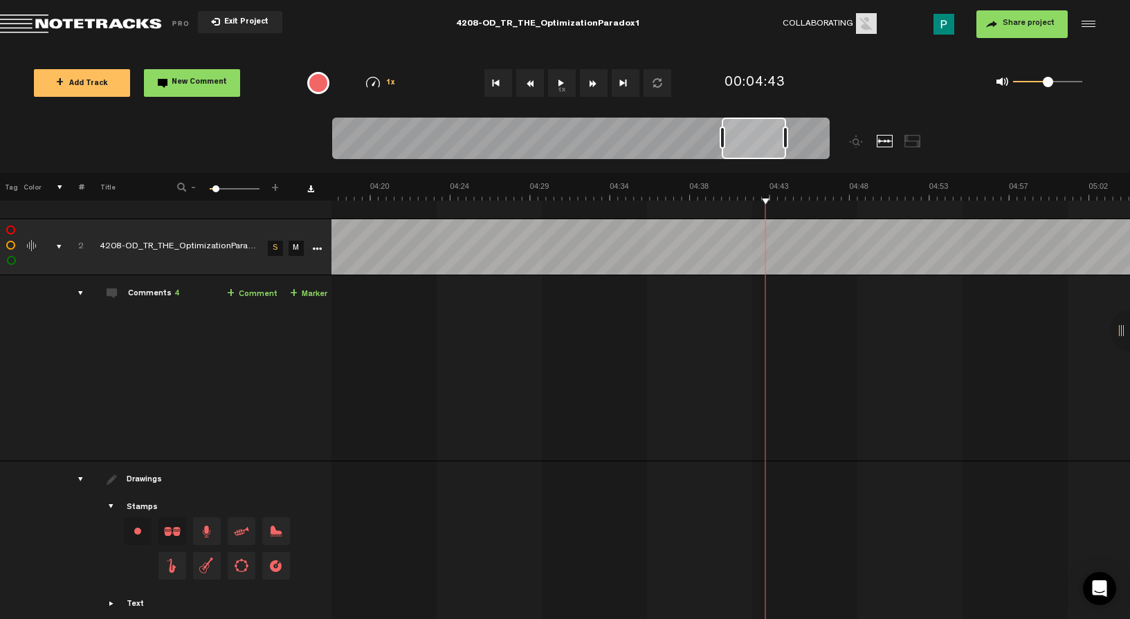
click at [560, 72] on button "1x" at bounding box center [562, 83] width 28 height 28
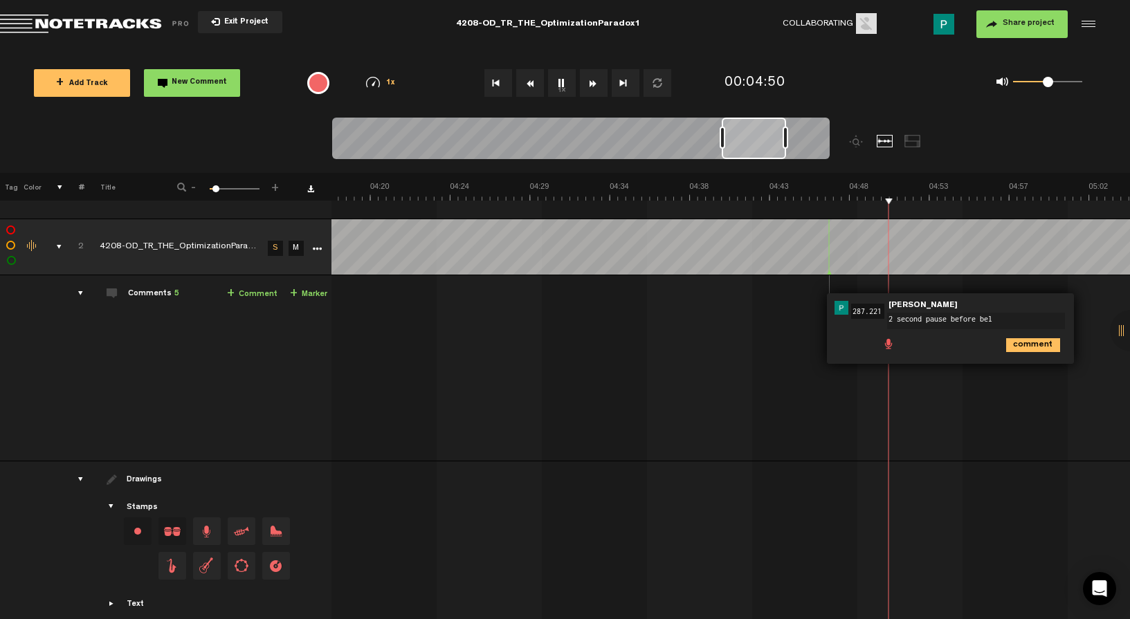
type textarea "2 second pause before bell"
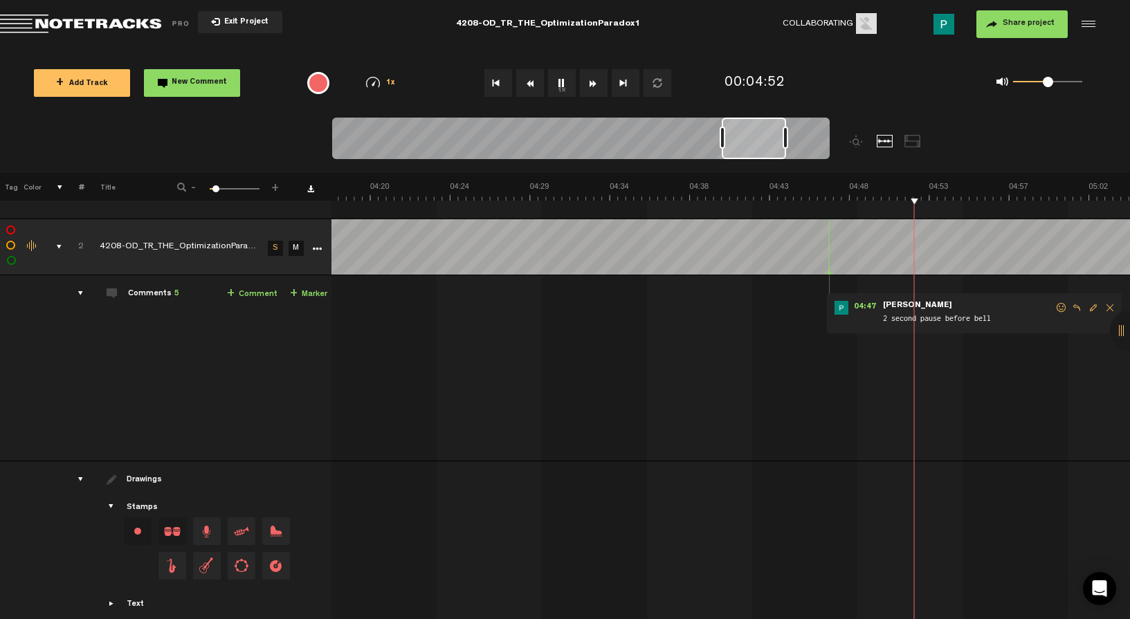
click at [558, 75] on button "1x" at bounding box center [562, 83] width 28 height 28
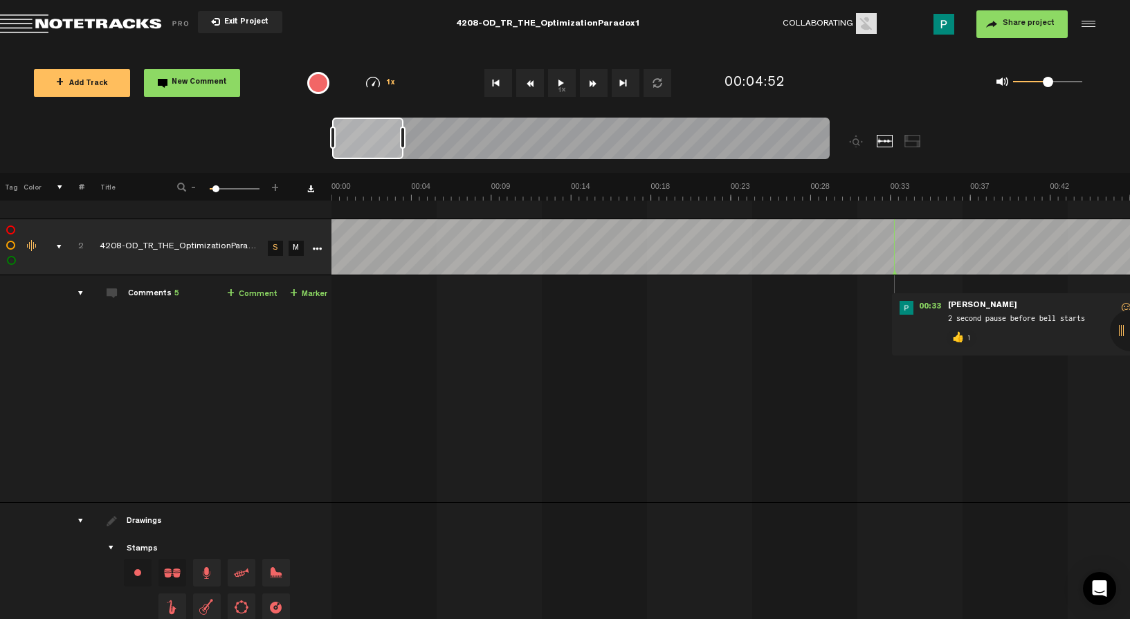
scroll to position [0, 0]
drag, startPoint x: 771, startPoint y: 134, endPoint x: 256, endPoint y: 93, distance: 517.0
click at [256, 48] on div "Loading... 100% + Add Track New Comment 1x 0.25x 0.5x 0.75x 1x 1.25x 1.5x 1.75x…" at bounding box center [565, 48] width 1130 height 0
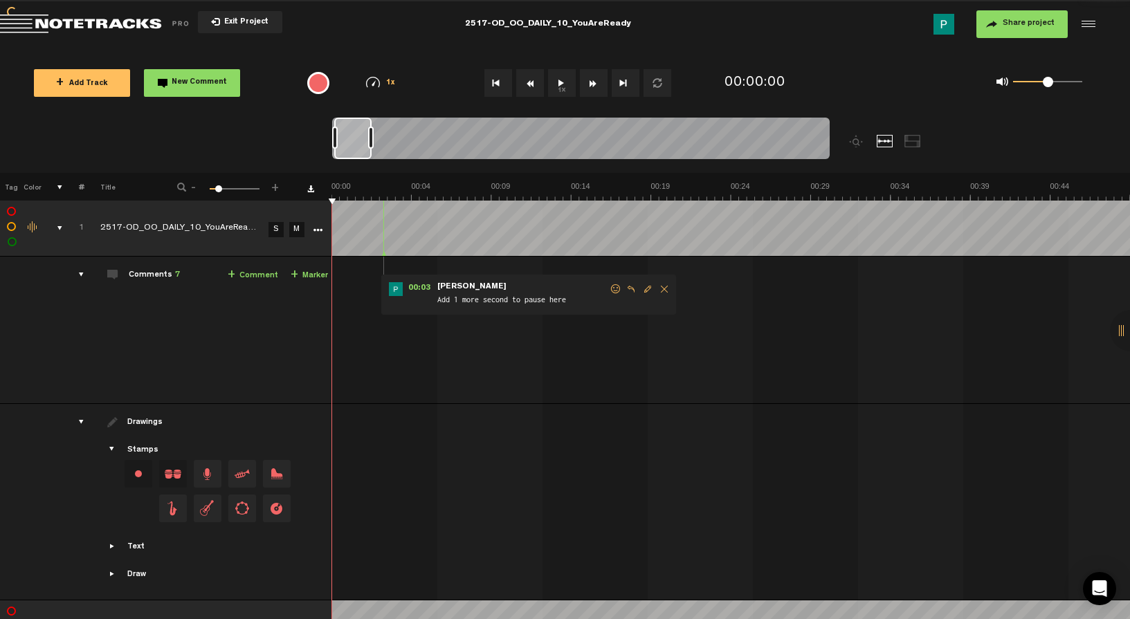
click at [560, 84] on button "1x" at bounding box center [562, 83] width 28 height 28
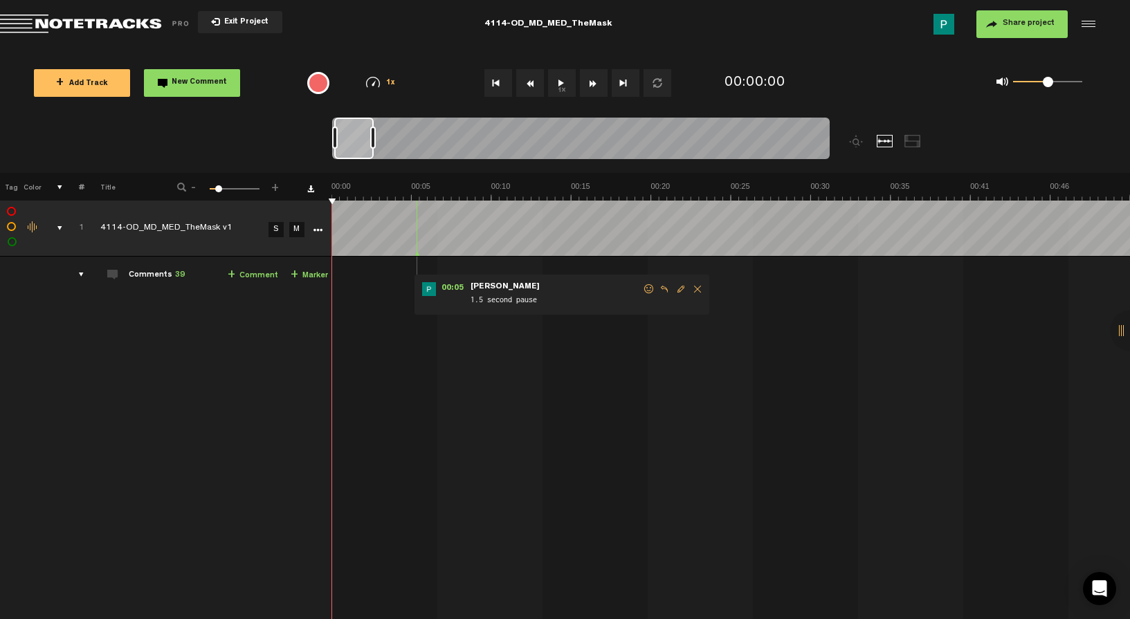
scroll to position [1122, 0]
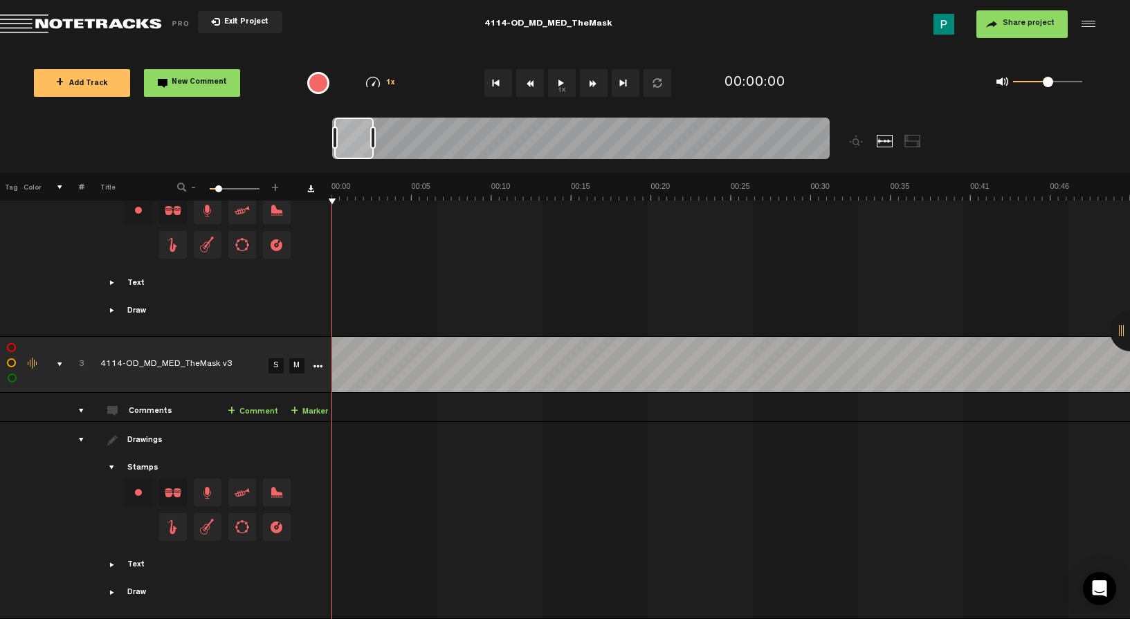
click at [276, 358] on link "S" at bounding box center [275, 365] width 15 height 15
click at [559, 84] on button "1x" at bounding box center [562, 83] width 28 height 28
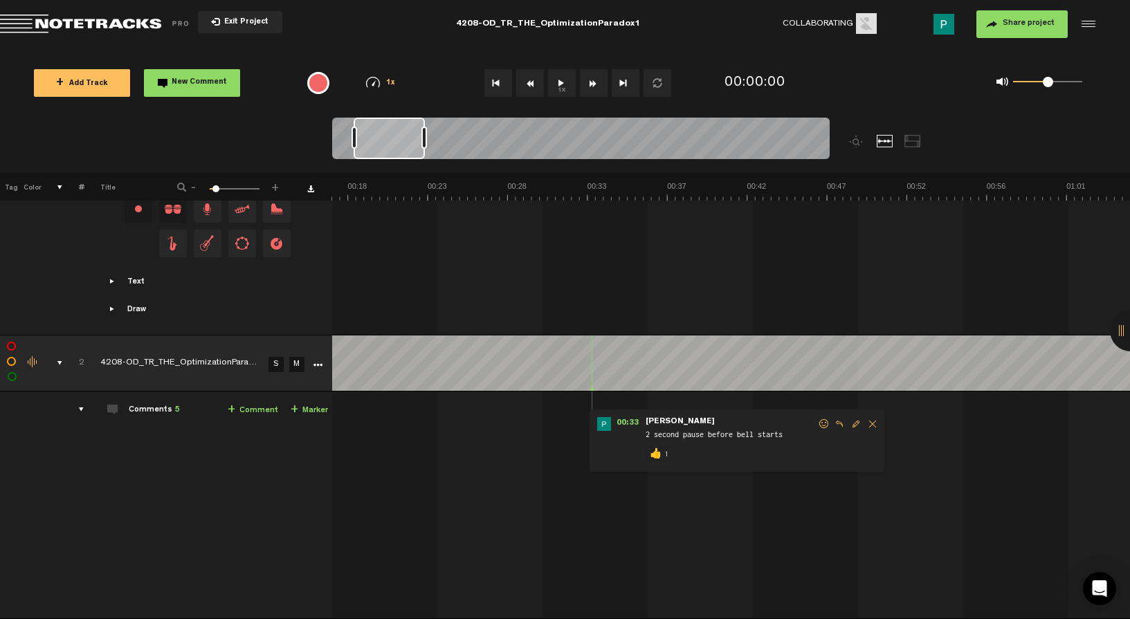
scroll to position [0, 194]
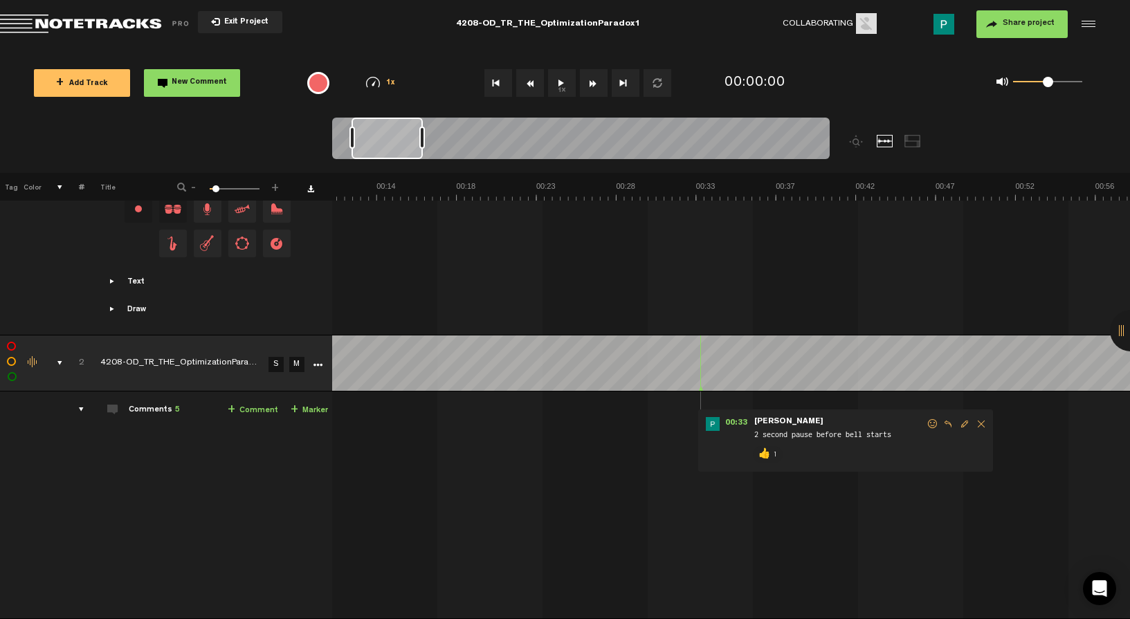
drag, startPoint x: 378, startPoint y: 142, endPoint x: 395, endPoint y: 151, distance: 19.2
click at [395, 151] on div at bounding box center [386, 139] width 71 height 42
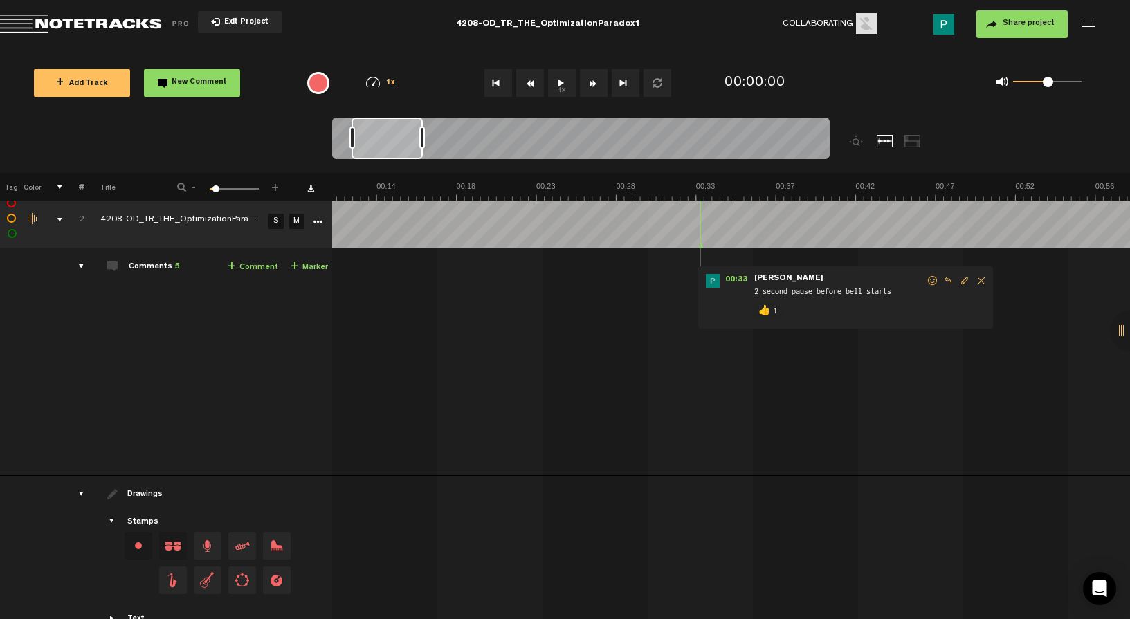
scroll to position [828, 0]
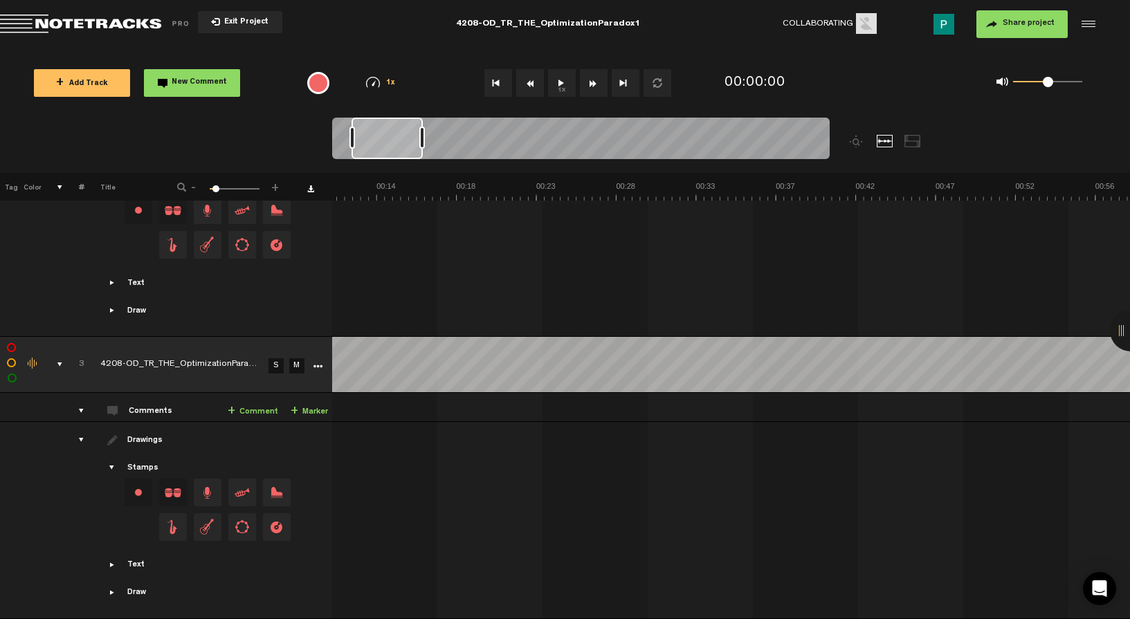
click at [597, 324] on td at bounding box center [731, 238] width 798 height 196
click at [565, 91] on button "1x" at bounding box center [562, 83] width 28 height 28
click at [280, 358] on link "S" at bounding box center [275, 365] width 15 height 15
click at [550, 72] on button "1x" at bounding box center [562, 83] width 28 height 28
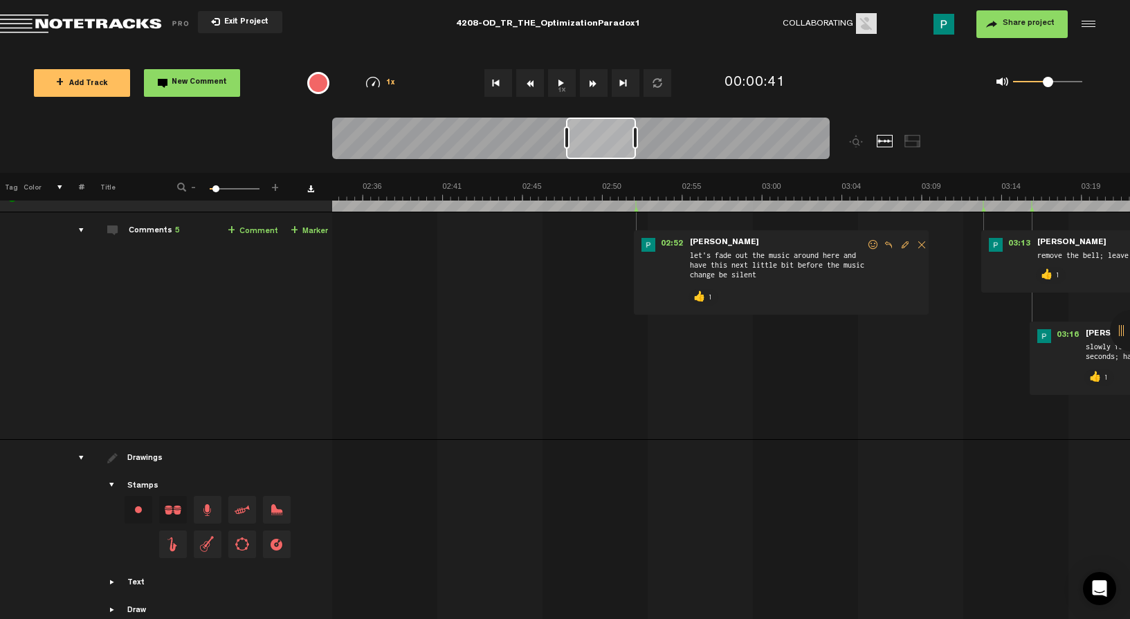
scroll to position [0, 2611]
drag, startPoint x: 402, startPoint y: 142, endPoint x: 617, endPoint y: 132, distance: 215.4
click at [617, 132] on div at bounding box center [601, 139] width 70 height 42
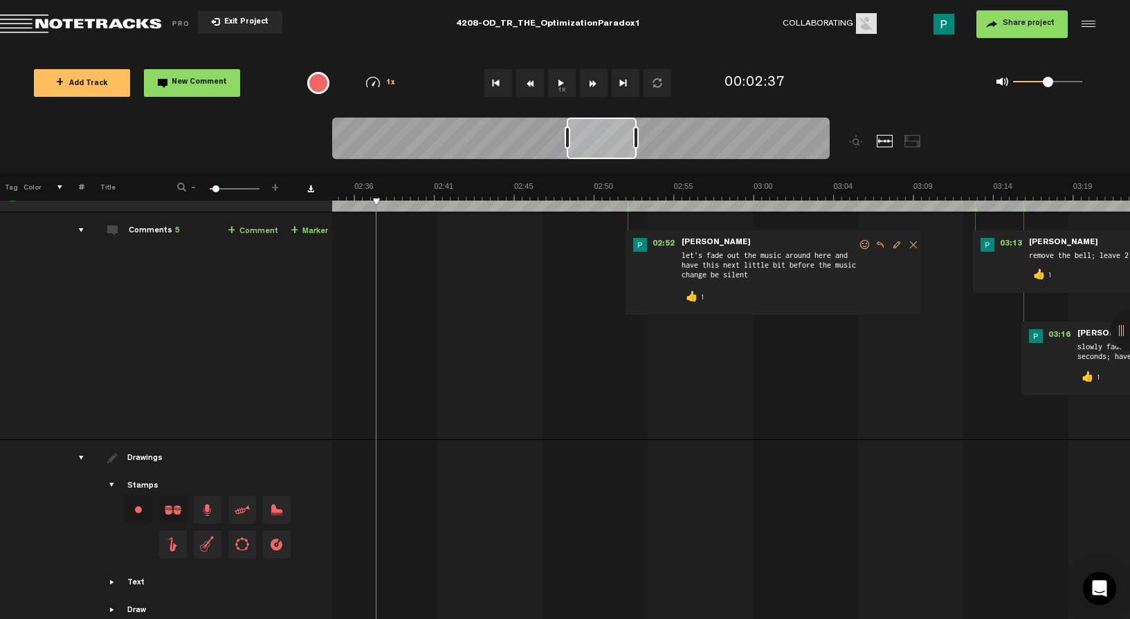
click at [560, 86] on button "1x" at bounding box center [562, 83] width 28 height 28
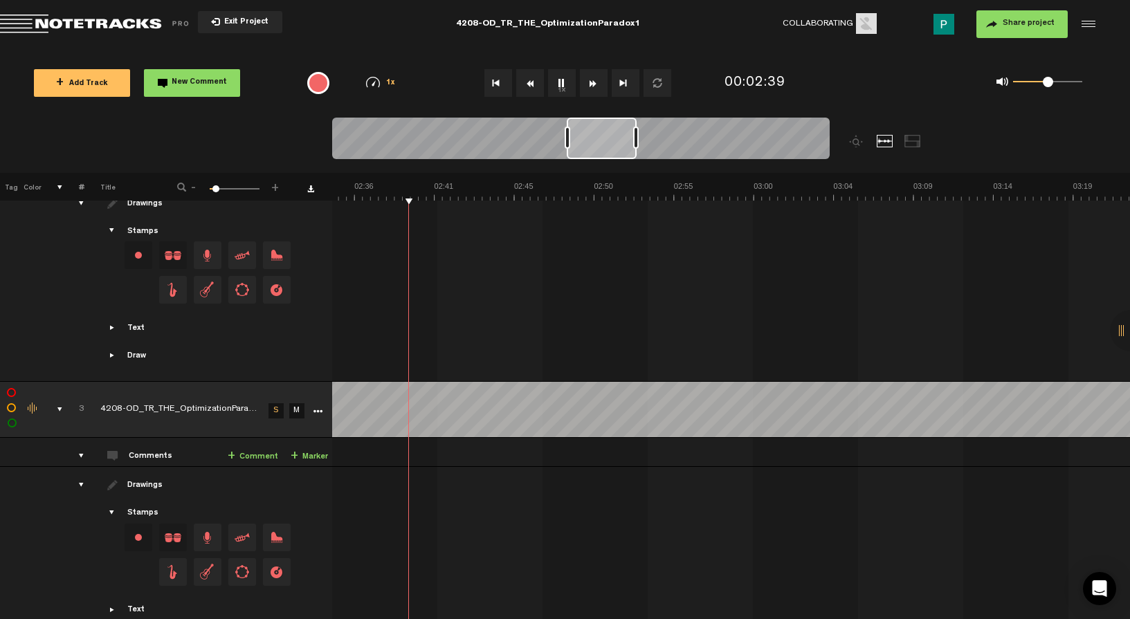
scroll to position [788, 0]
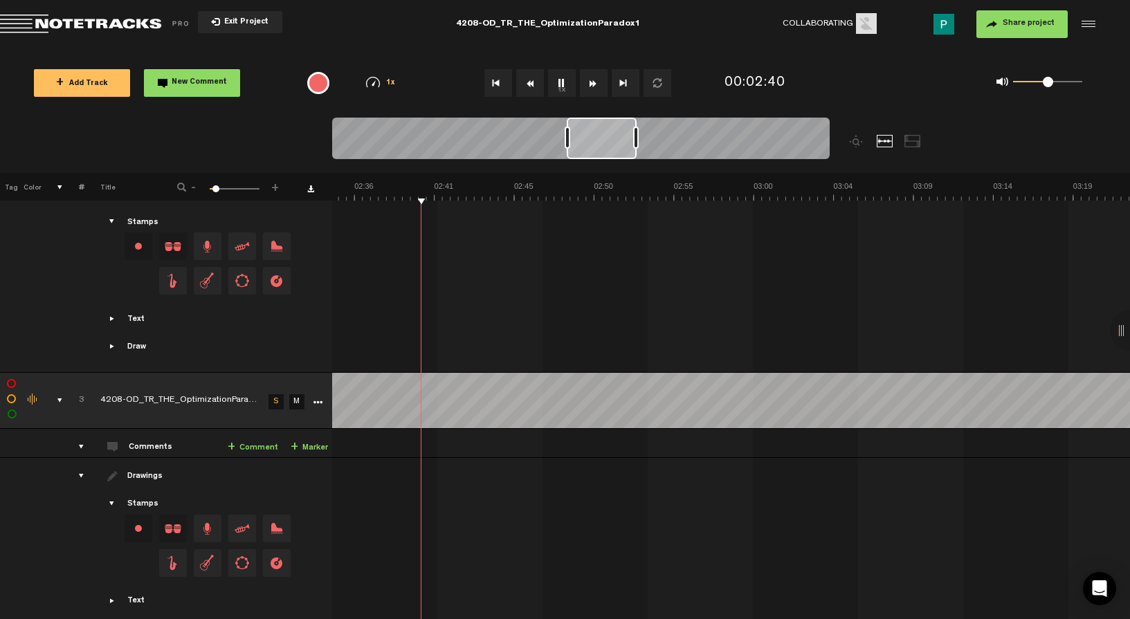
click at [318, 398] on icon "More" at bounding box center [318, 403] width 10 height 10
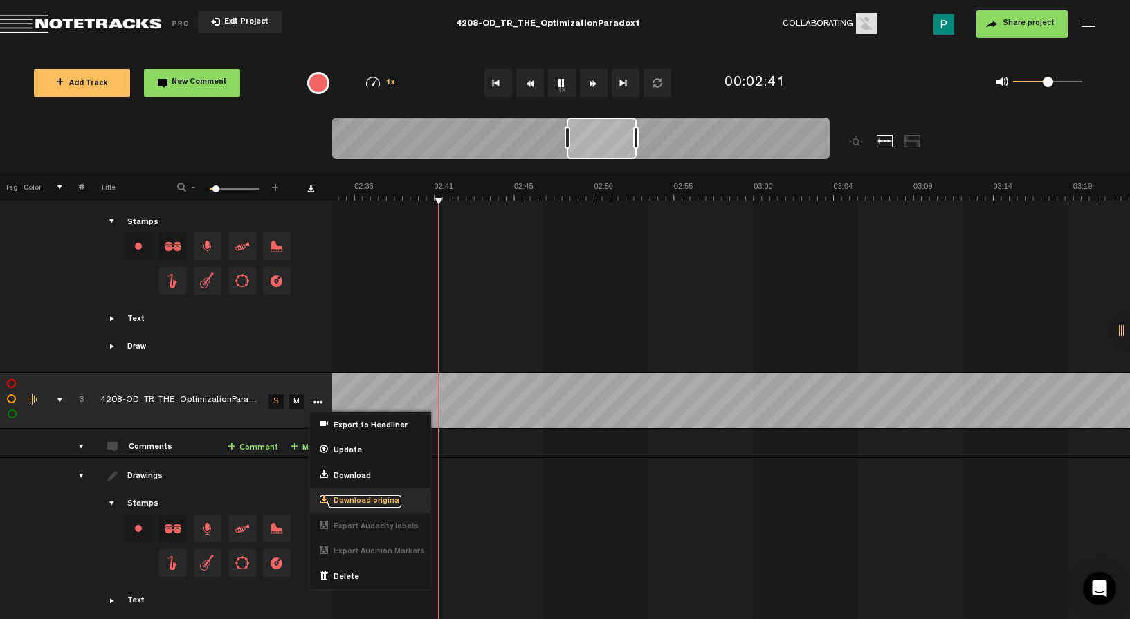
click at [352, 496] on span "Download original" at bounding box center [364, 502] width 73 height 12
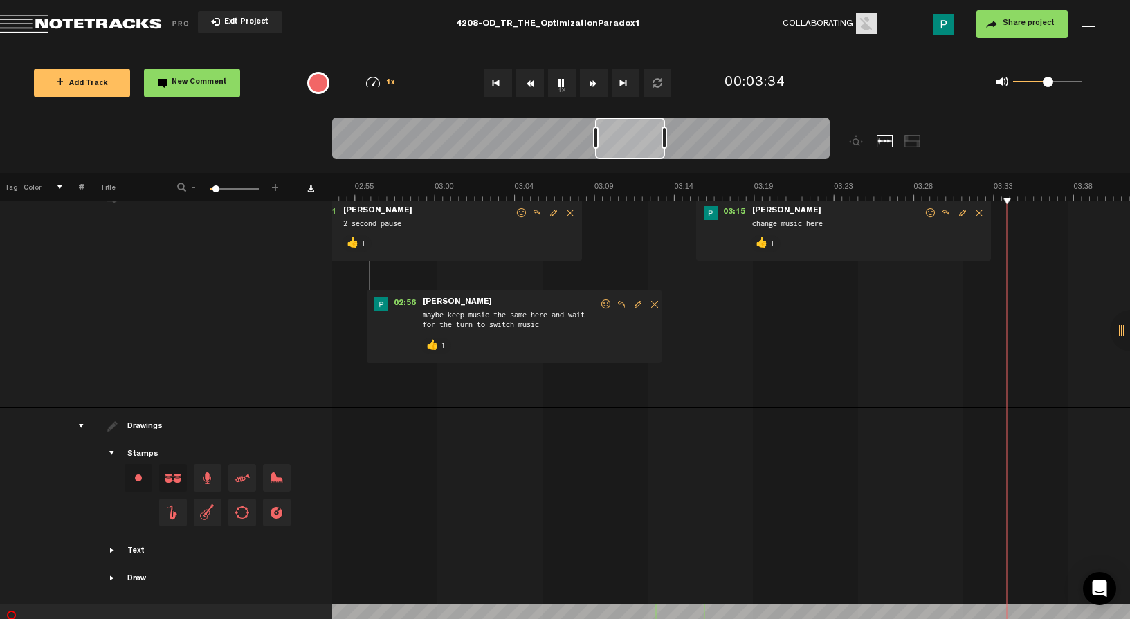
scroll to position [0, 0]
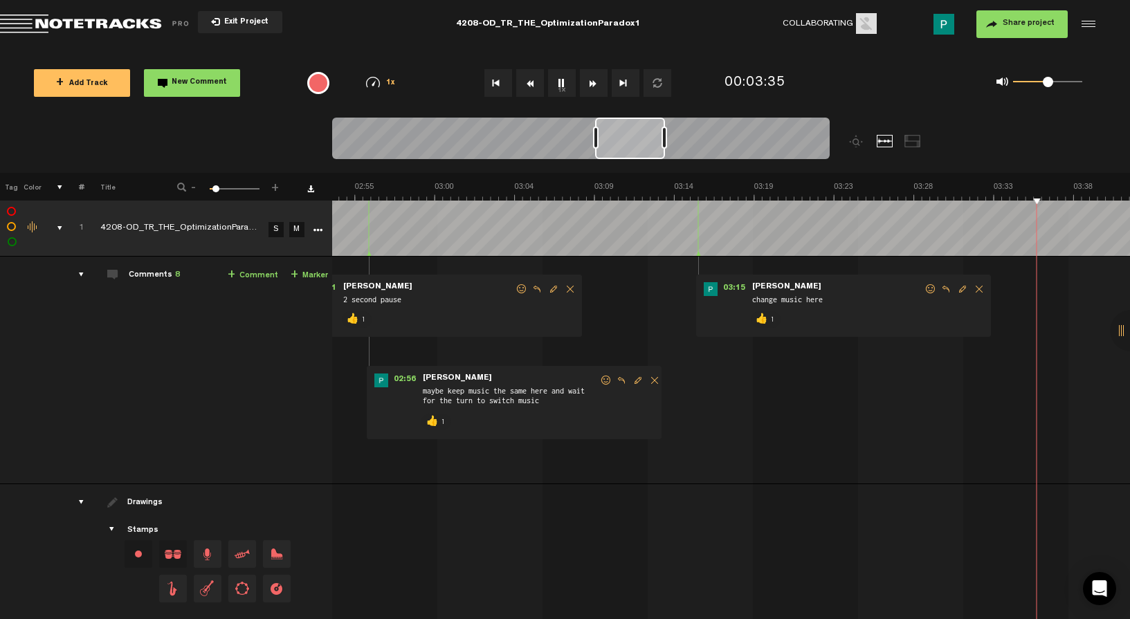
click at [560, 82] on button "1x" at bounding box center [562, 83] width 28 height 28
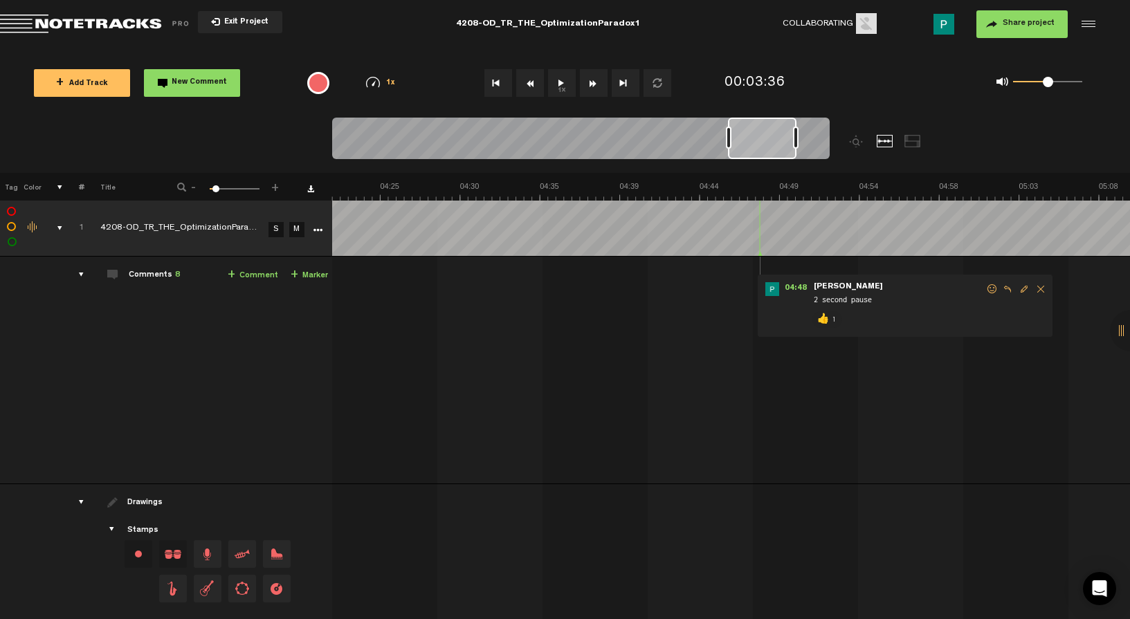
scroll to position [0, 4453]
drag, startPoint x: 634, startPoint y: 138, endPoint x: 769, endPoint y: 140, distance: 135.6
click at [769, 140] on div at bounding box center [764, 139] width 68 height 42
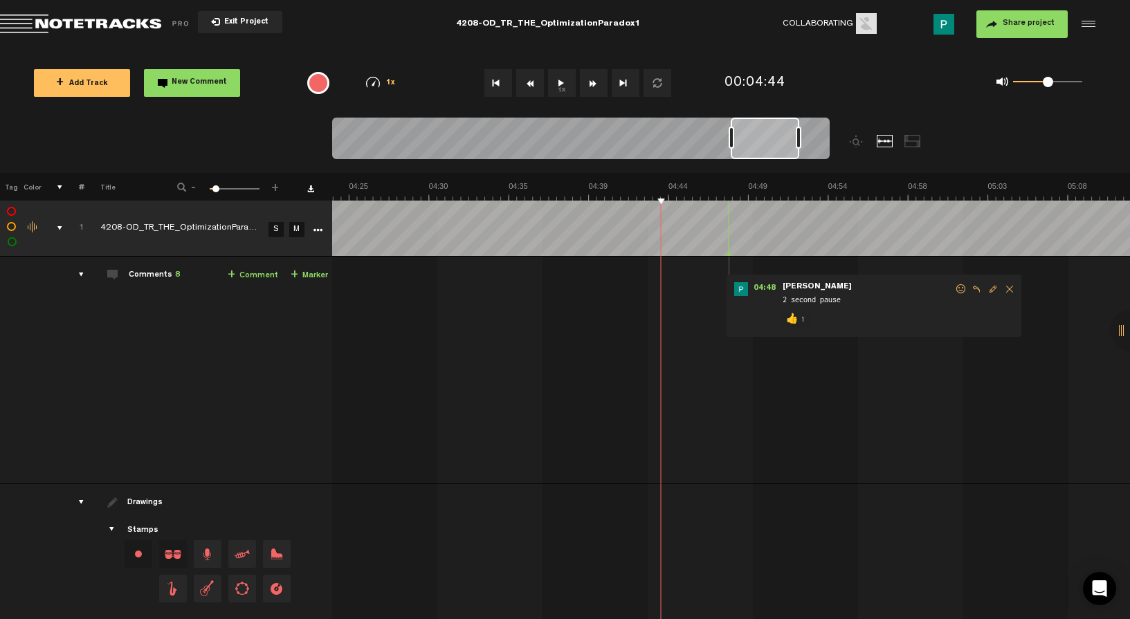
click at [564, 75] on button "1x" at bounding box center [562, 83] width 28 height 28
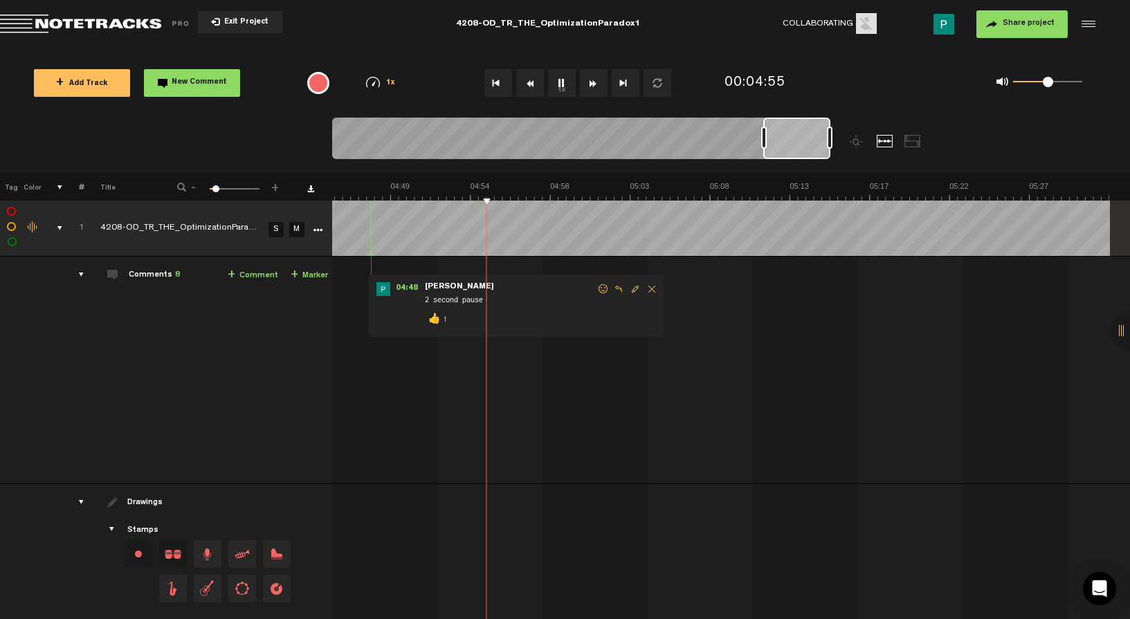
scroll to position [0, 4818]
drag, startPoint x: 778, startPoint y: 147, endPoint x: 812, endPoint y: 142, distance: 35.0
click at [812, 142] on div at bounding box center [796, 139] width 67 height 42
click at [562, 84] on button "1x" at bounding box center [562, 83] width 28 height 28
